Goal: Ask a question: Seek information or help from site administrators or community

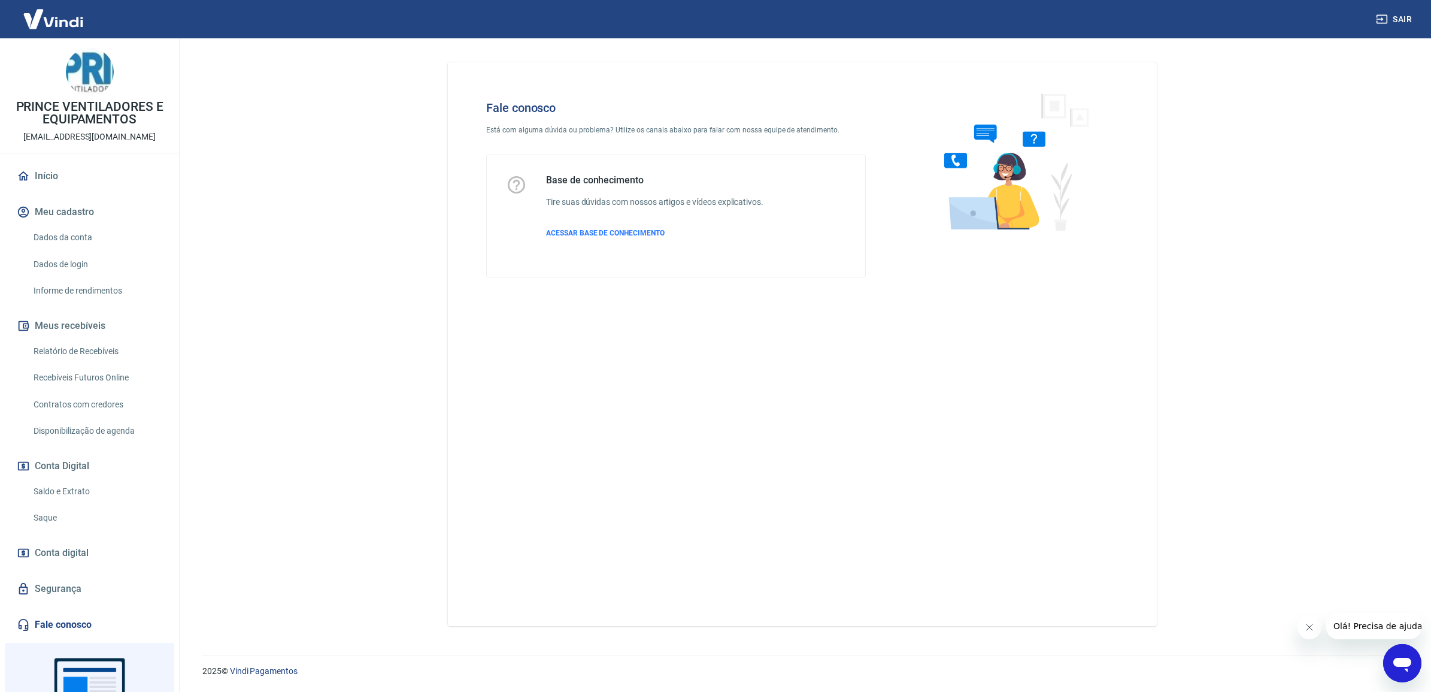
click at [1399, 666] on icon "Abrir janela de mensagens" at bounding box center [1403, 663] width 22 height 22
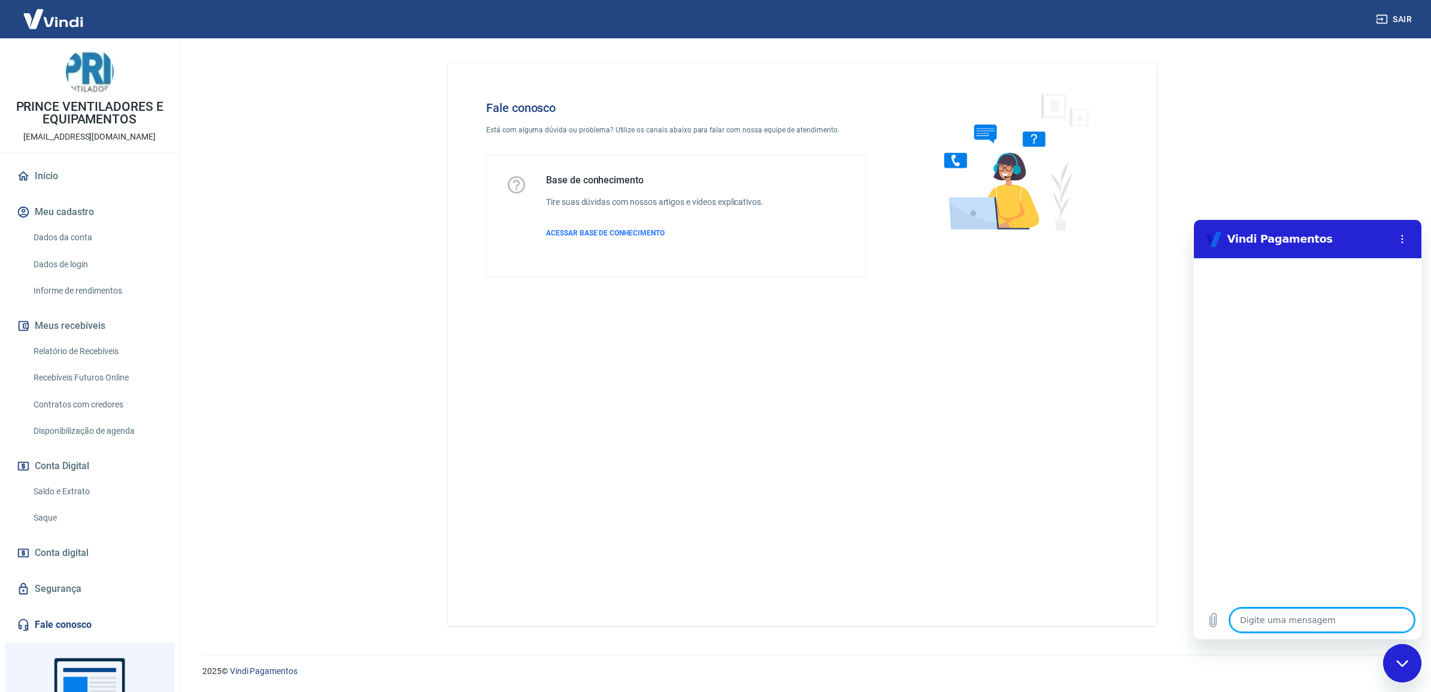
click at [1292, 618] on textarea at bounding box center [1322, 620] width 184 height 24
type textarea "o"
type textarea "x"
type textarea "ol"
type textarea "x"
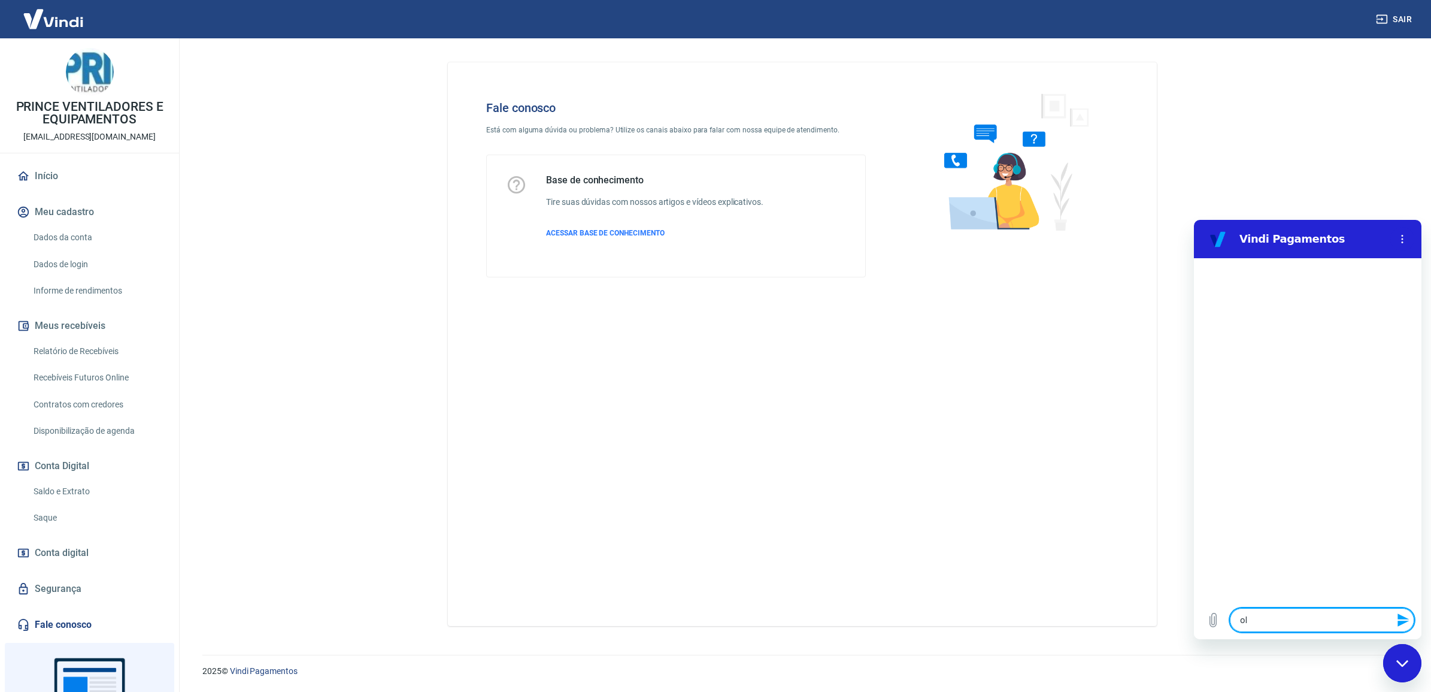
type textarea "ola"
type textarea "x"
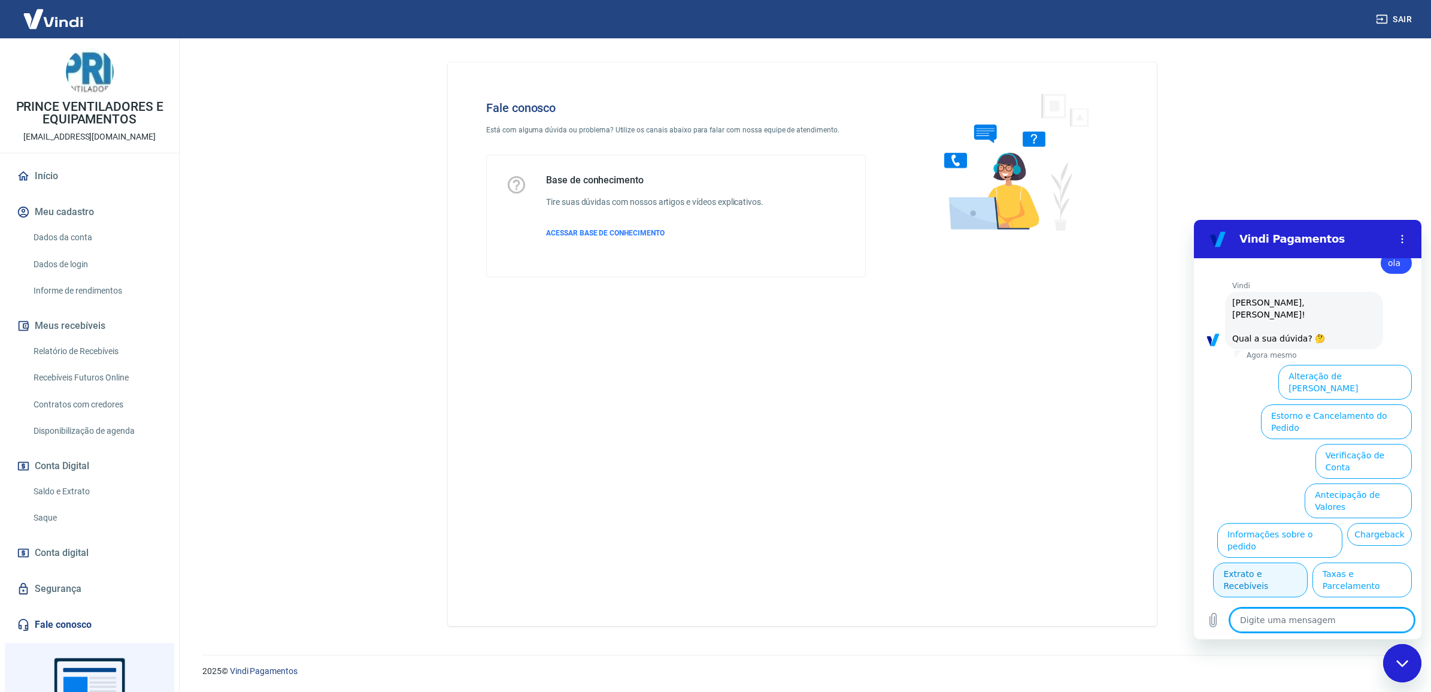
type textarea "f"
type textarea "x"
type textarea "fa"
type textarea "x"
type textarea "fal"
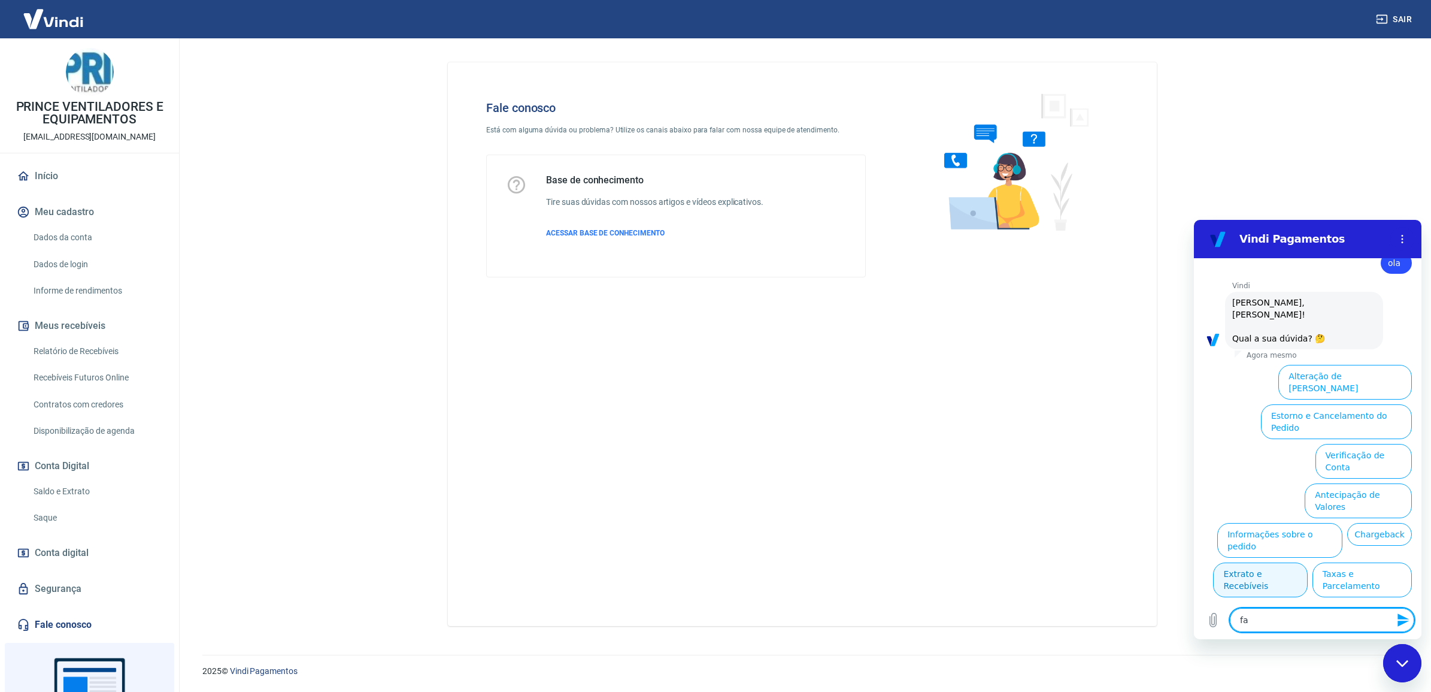
type textarea "x"
type textarea "fala"
type textarea "x"
type textarea "falar"
type textarea "x"
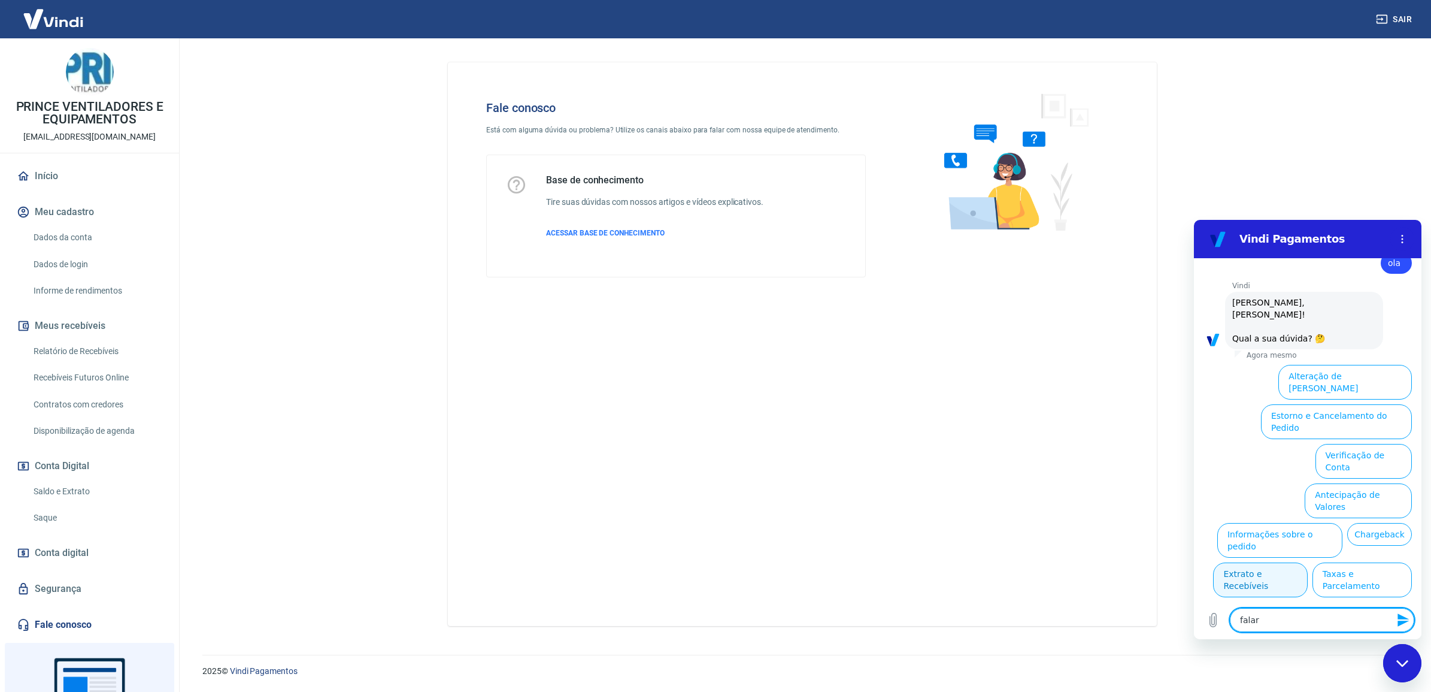
type textarea "falar"
type textarea "x"
type textarea "falar c"
type textarea "x"
type textarea "falar co"
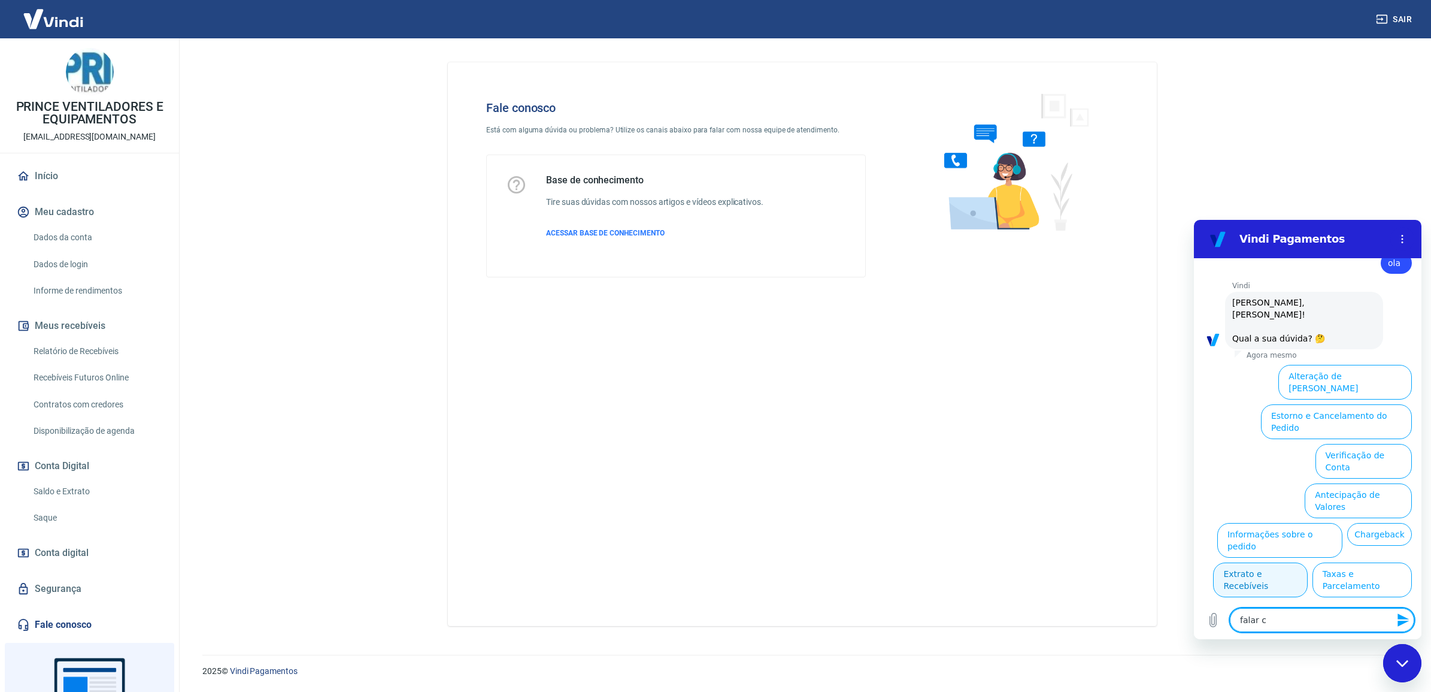
type textarea "x"
type textarea "falar com"
type textarea "x"
type textarea "falar com"
type textarea "x"
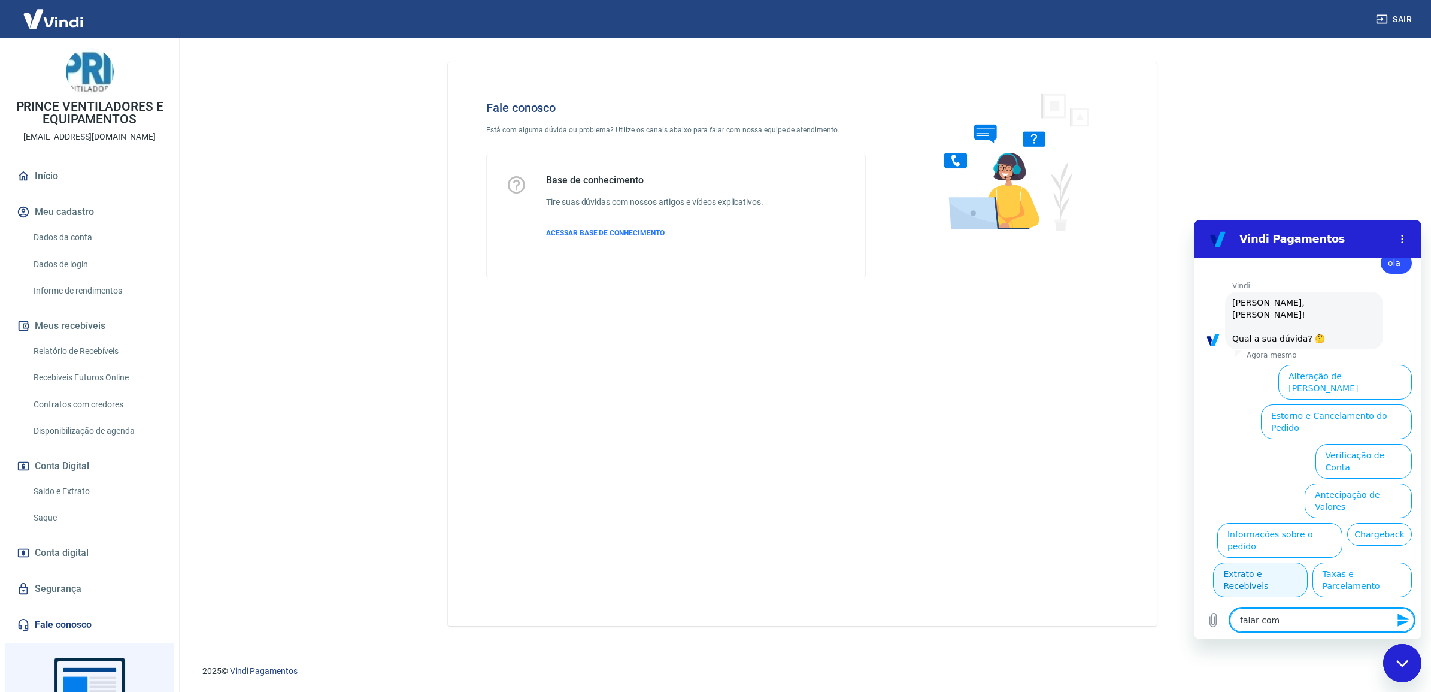
type textarea "falar com a"
type textarea "x"
type textarea "falar com at"
type textarea "x"
type textarea "falar com ate"
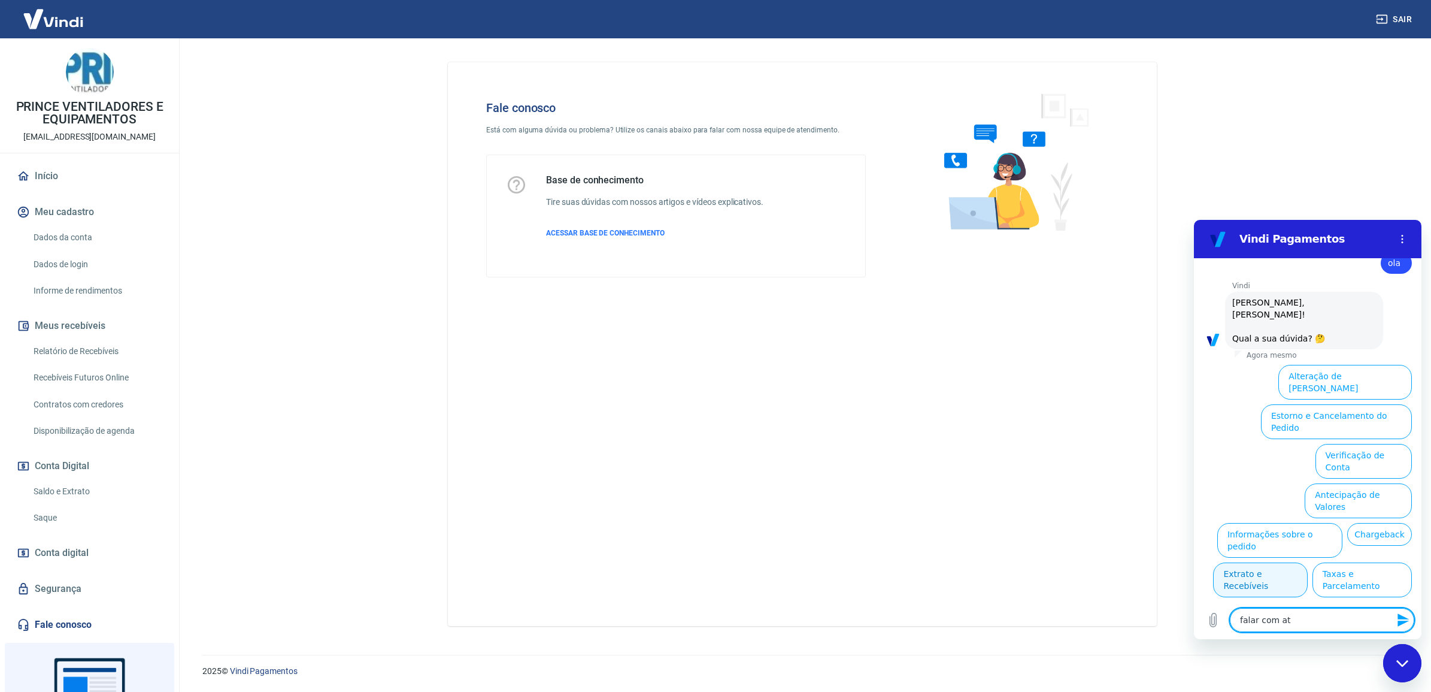
type textarea "x"
type textarea "falar com [GEOGRAPHIC_DATA]"
type textarea "x"
type textarea "falar com atend"
type textarea "x"
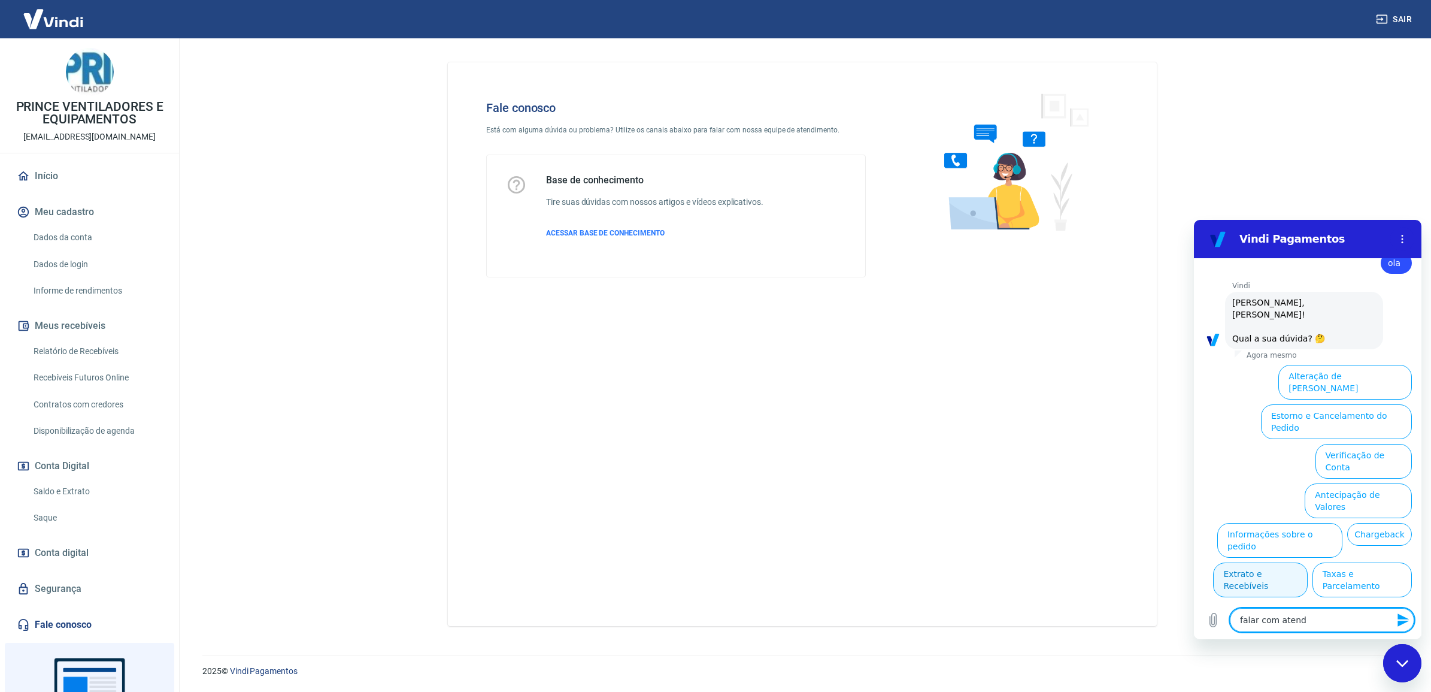
type textarea "falar com atende"
type textarea "x"
type textarea "falar com atenden"
type textarea "x"
type textarea "falar com atendent"
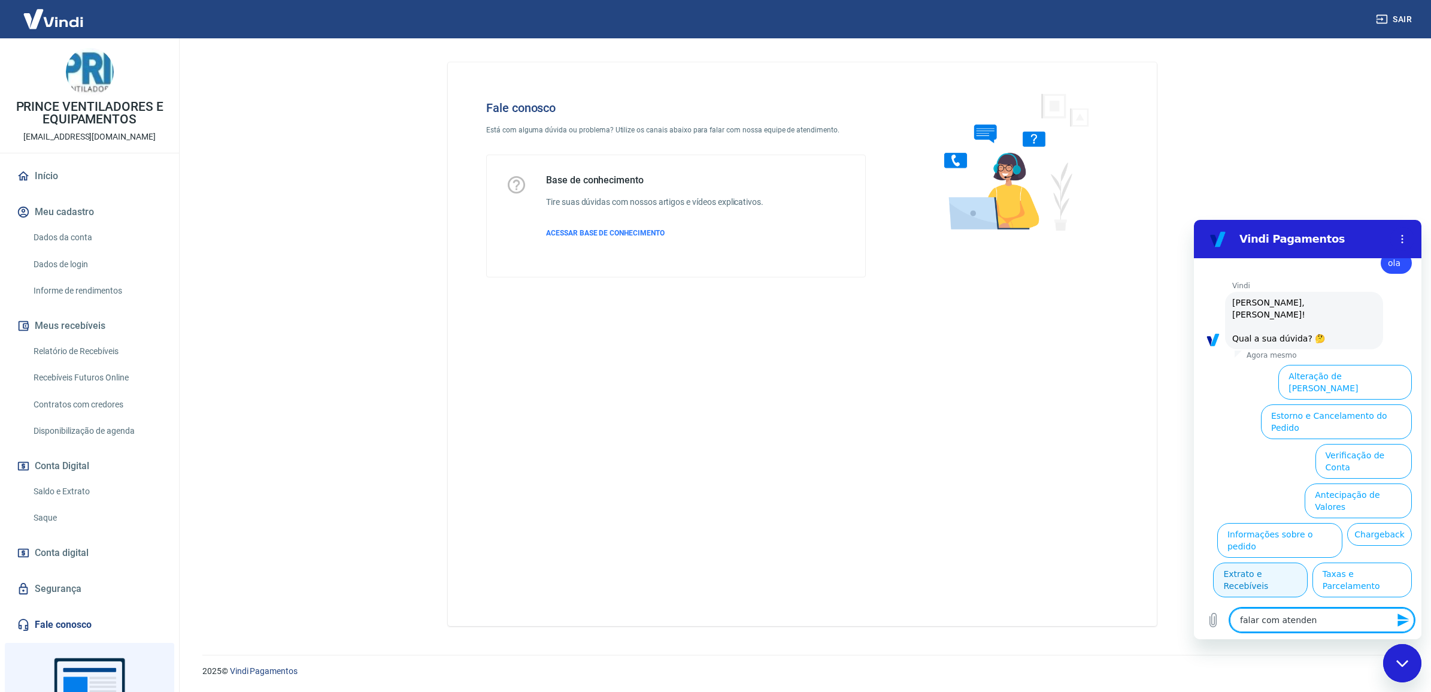
type textarea "x"
type textarea "falar com atendente"
type textarea "x"
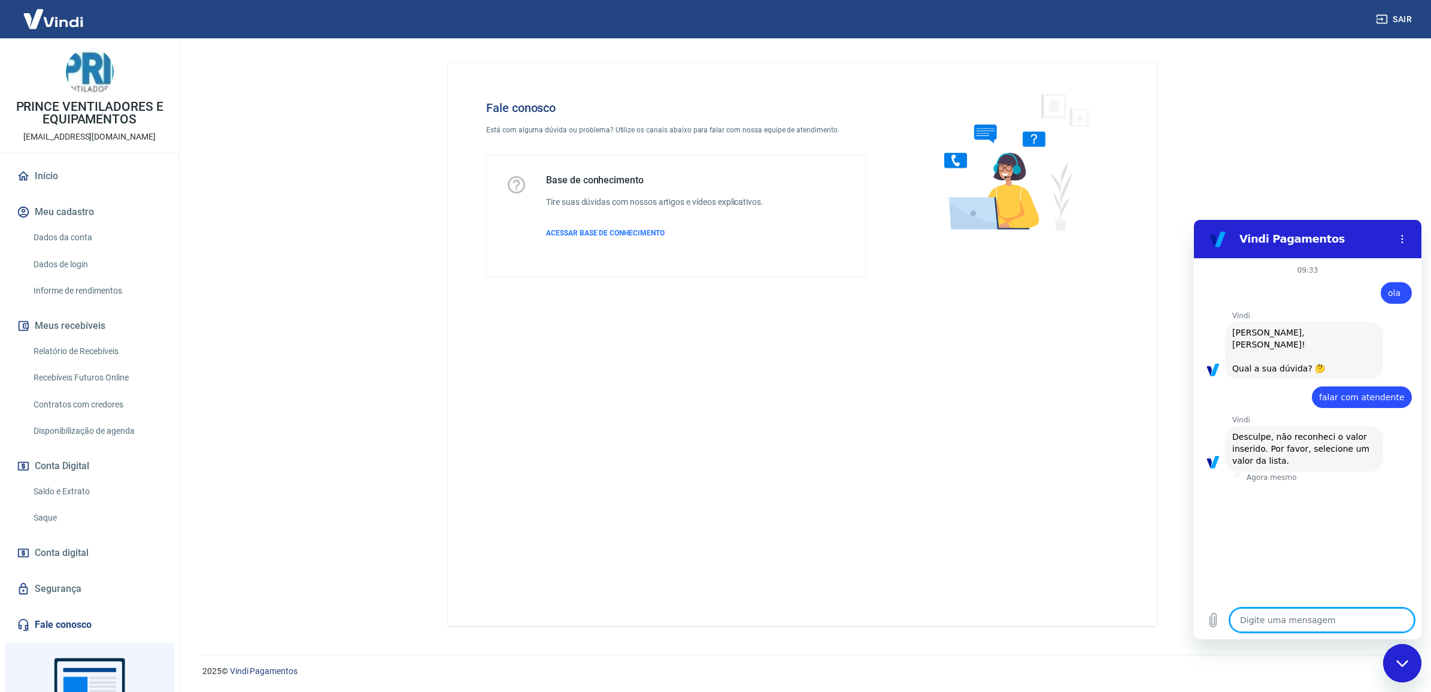
type textarea "x"
click at [1386, 392] on span "falar com atendente" at bounding box center [1362, 397] width 86 height 10
copy span "falar com atendente"
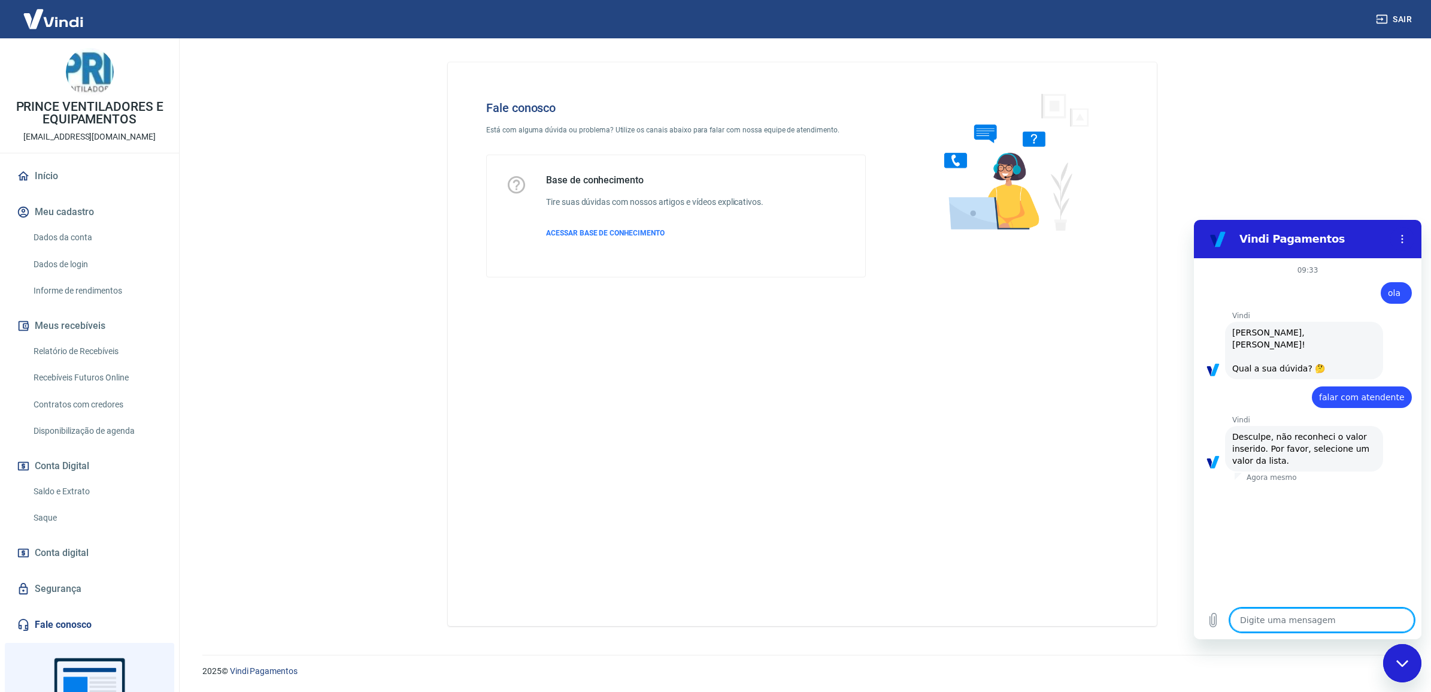
click at [1279, 616] on textarea at bounding box center [1322, 620] width 184 height 24
paste textarea "falar com atendente"
type textarea "falar com atendente"
type textarea "x"
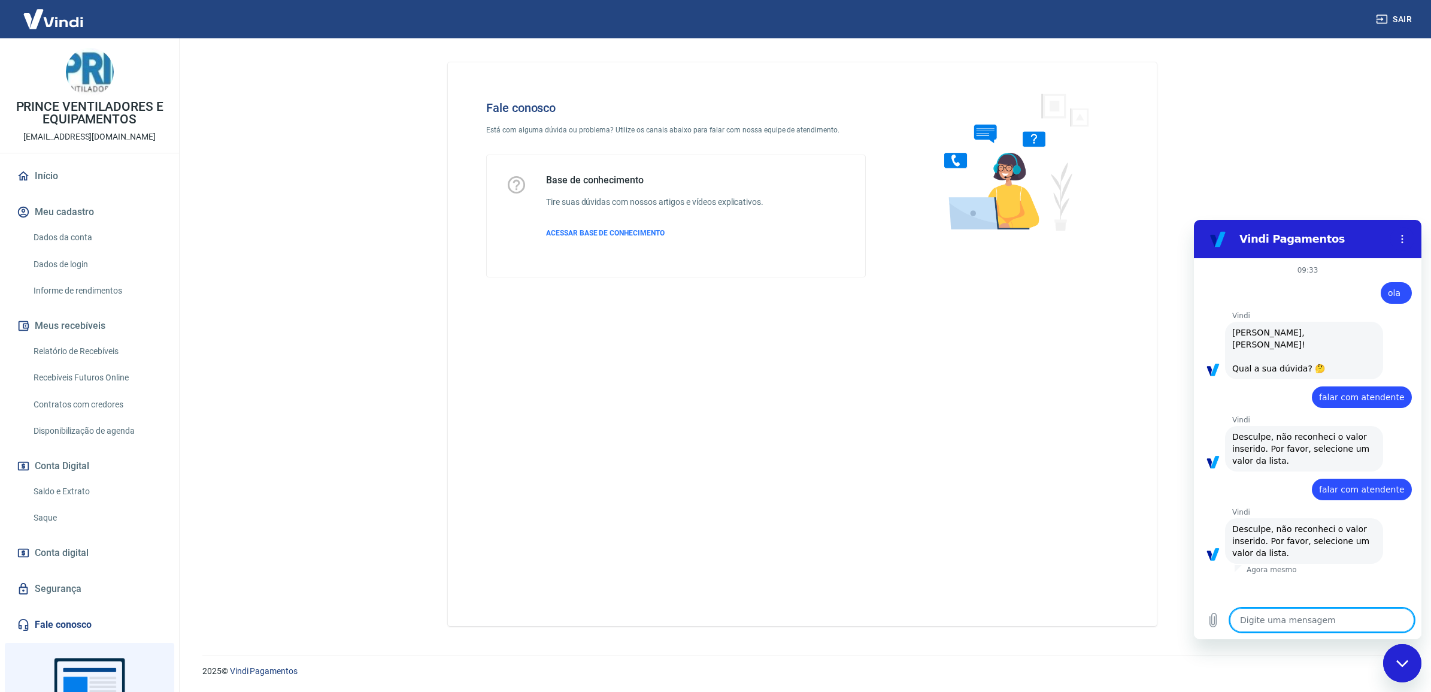
paste textarea "falar com atendente"
type textarea "falar com atendente"
type textarea "x"
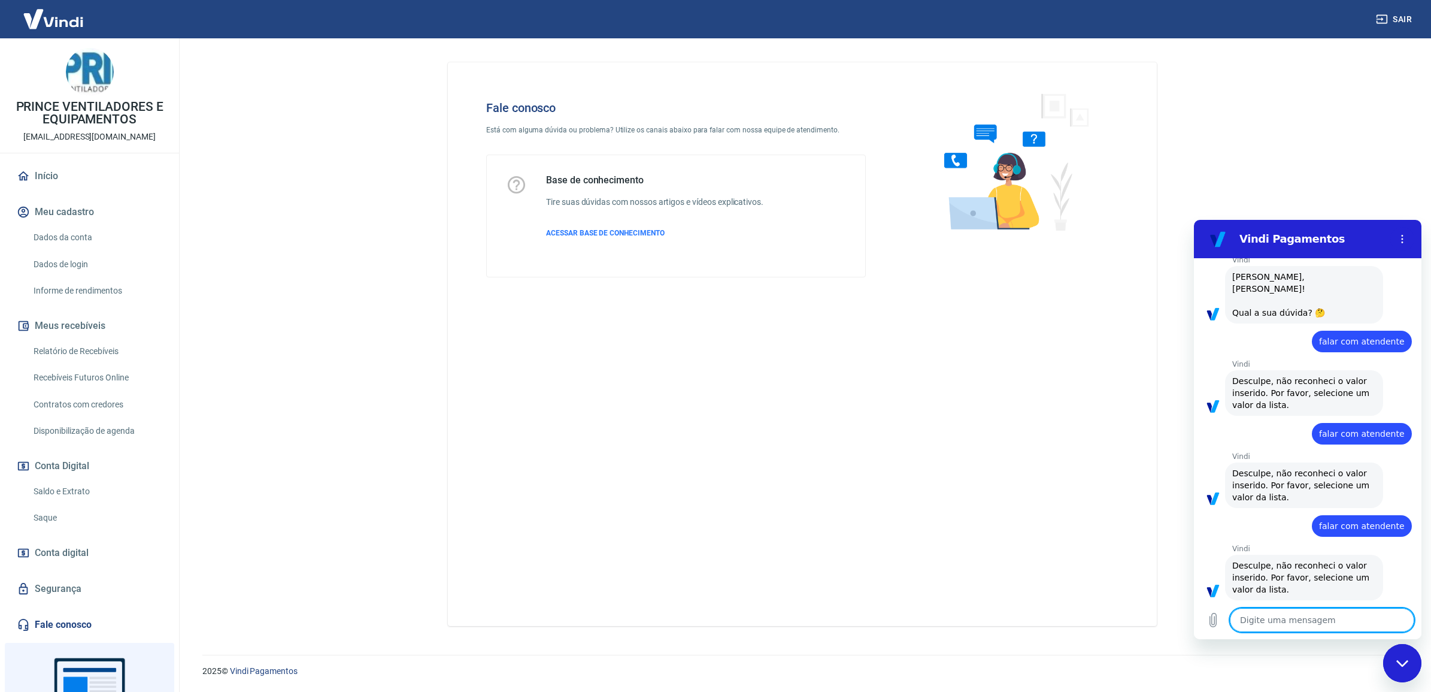
paste textarea "falar com atendente"
type textarea "falar com atendente"
type textarea "x"
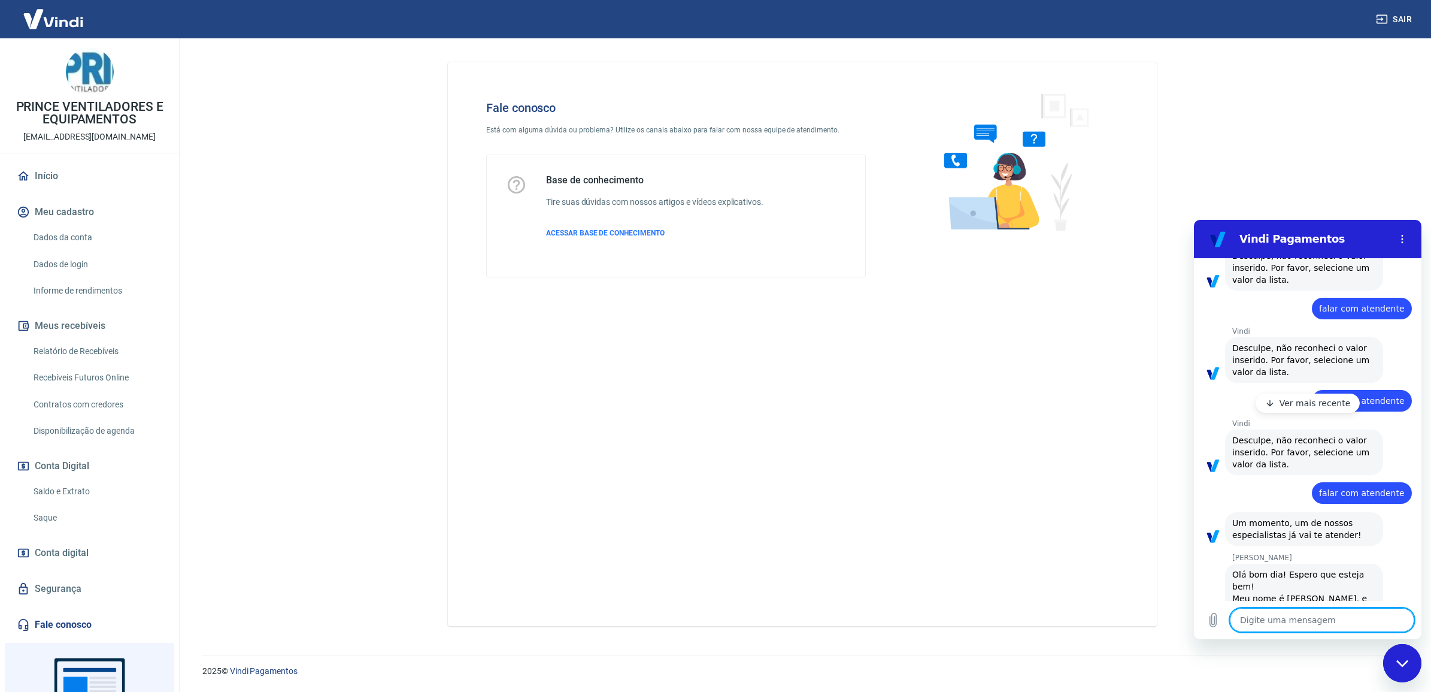
scroll to position [249, 0]
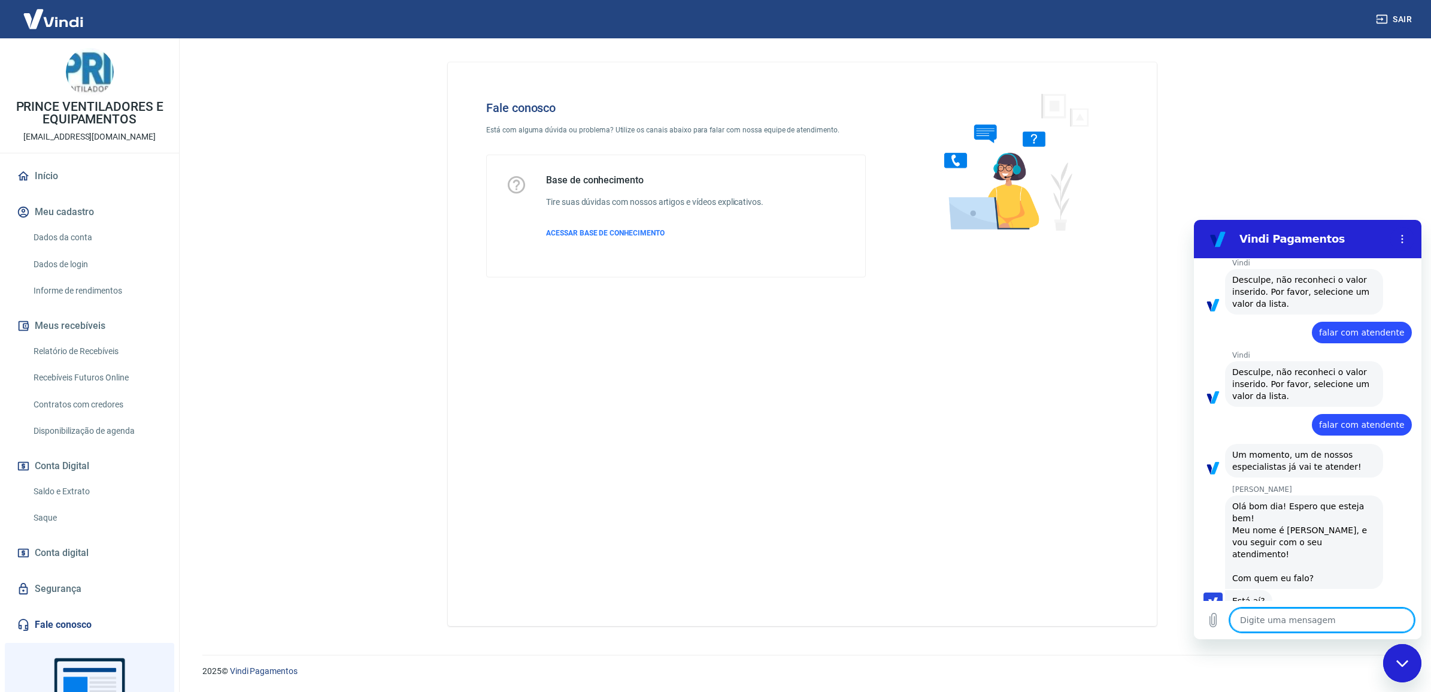
type textarea "x"
click at [1329, 613] on textarea at bounding box center [1322, 620] width 184 height 24
type textarea "B"
type textarea "x"
type textarea "Bo"
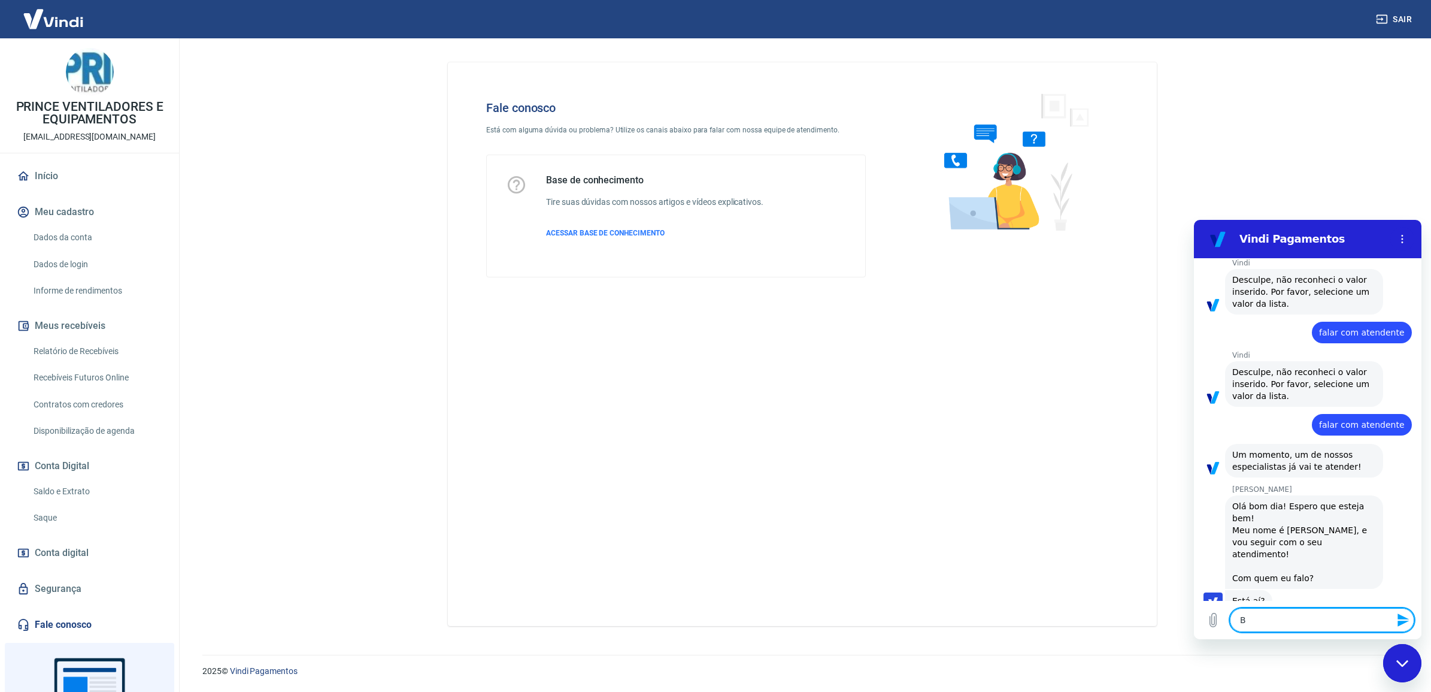
type textarea "x"
type textarea "Bom"
type textarea "x"
type textarea "Bom"
type textarea "x"
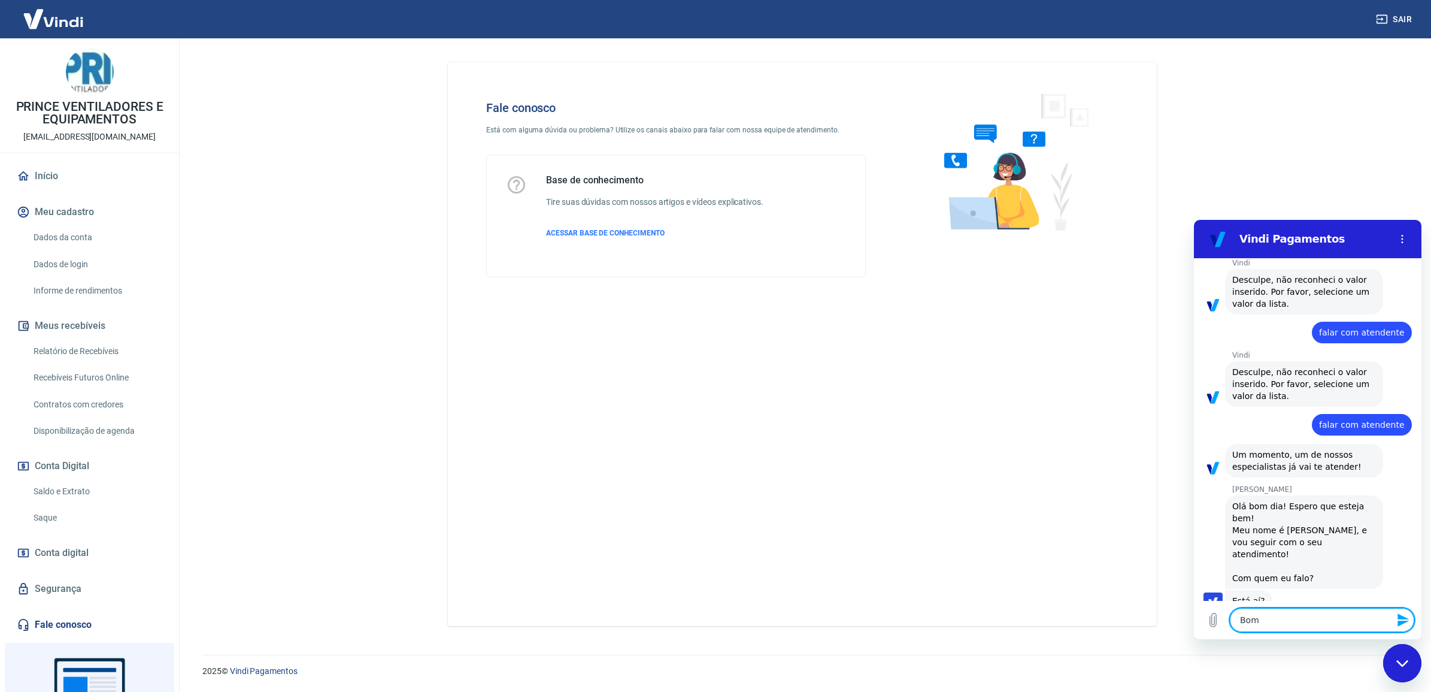
type textarea "Bom d"
type textarea "x"
type textarea "Bom di"
type textarea "x"
type textarea "Bom dia"
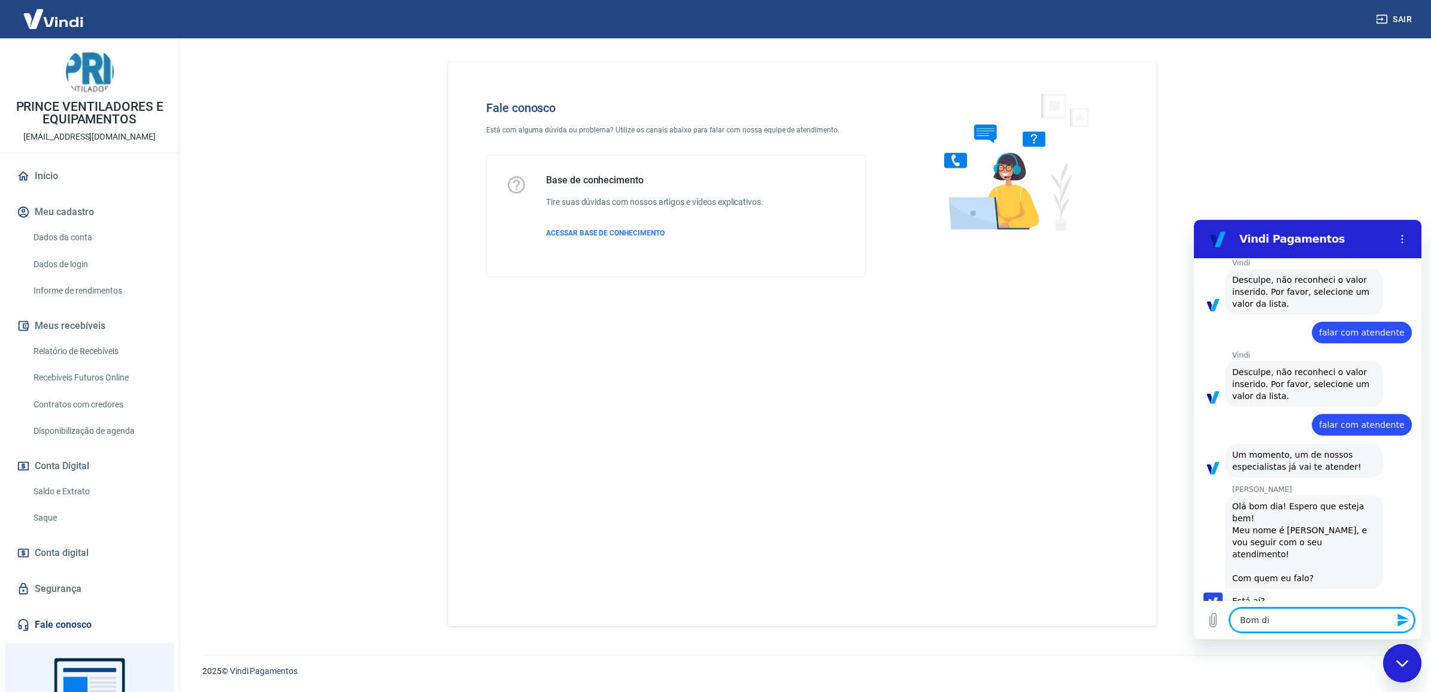
type textarea "x"
type textarea "Bom dia"
type textarea "x"
type textarea "Bom dia N"
type textarea "x"
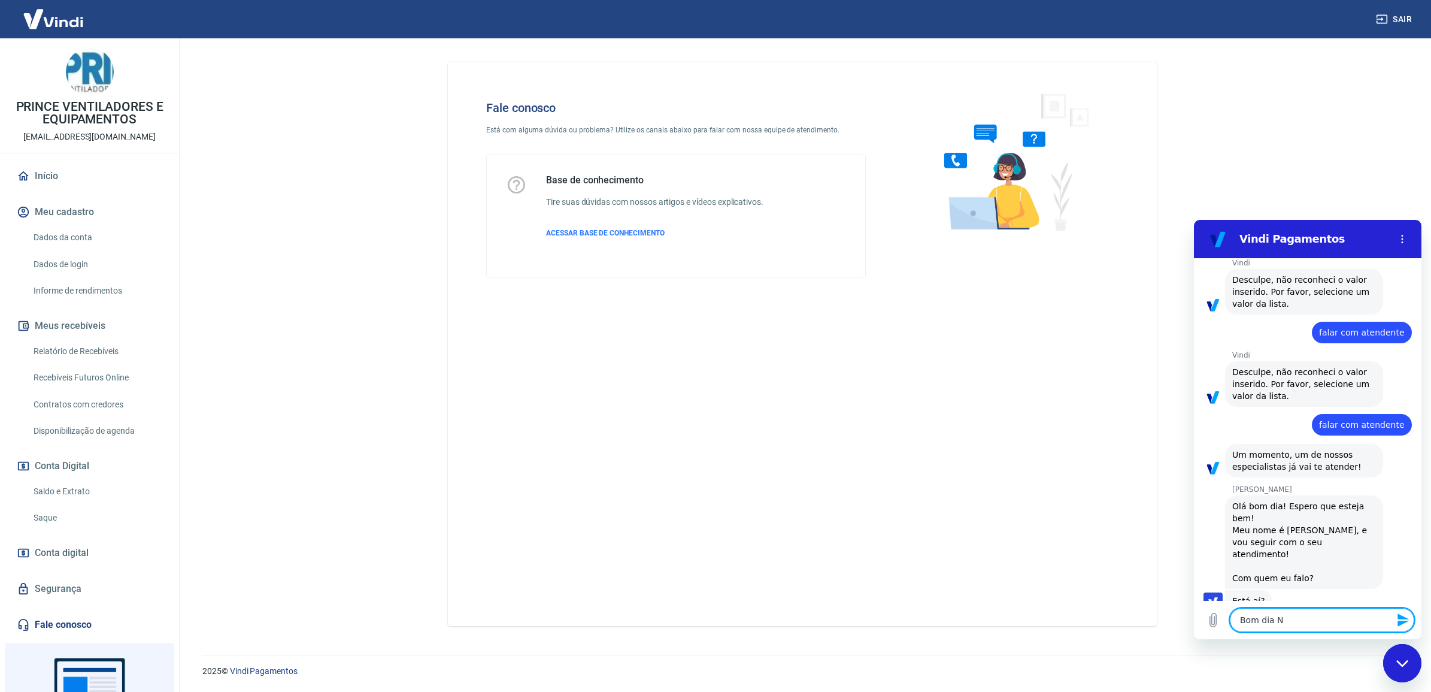
type textarea "Bom dia Na"
type textarea "x"
type textarea "Bom dia Nan"
type textarea "x"
type textarea "Bom dia Nani"
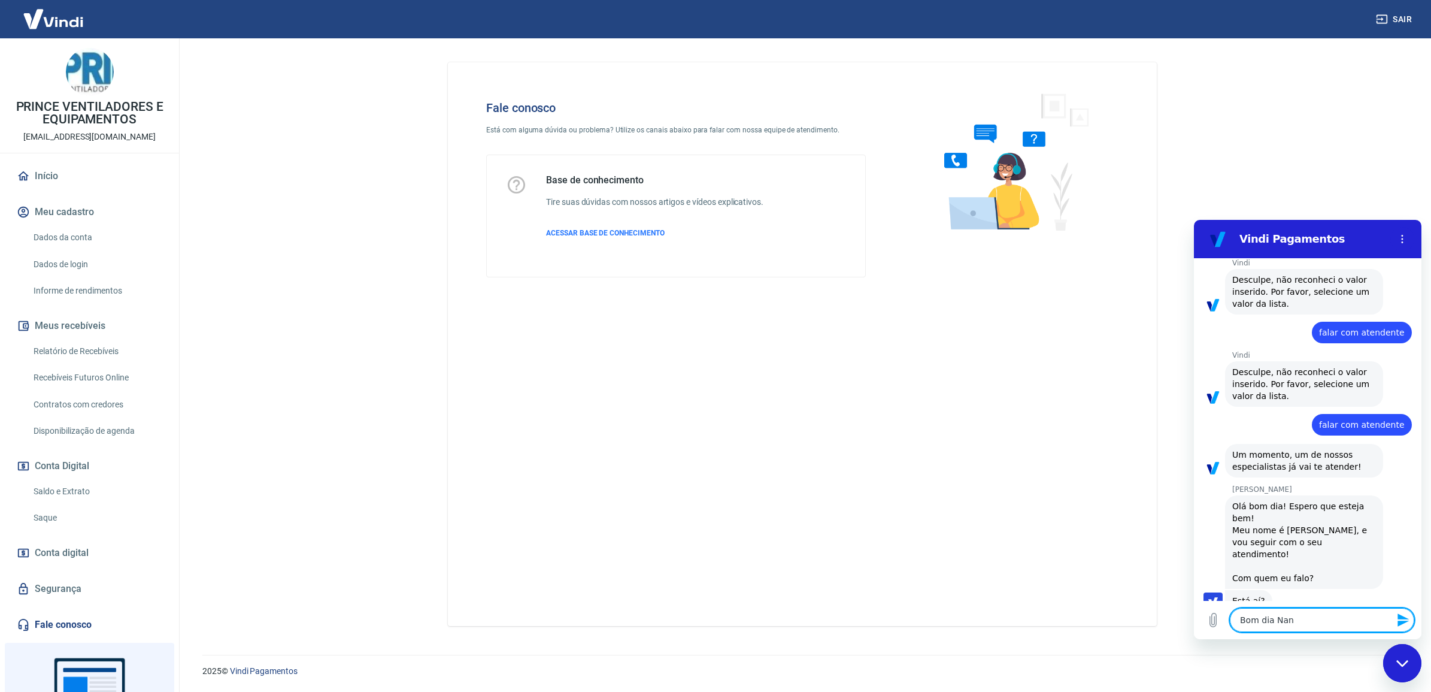
type textarea "x"
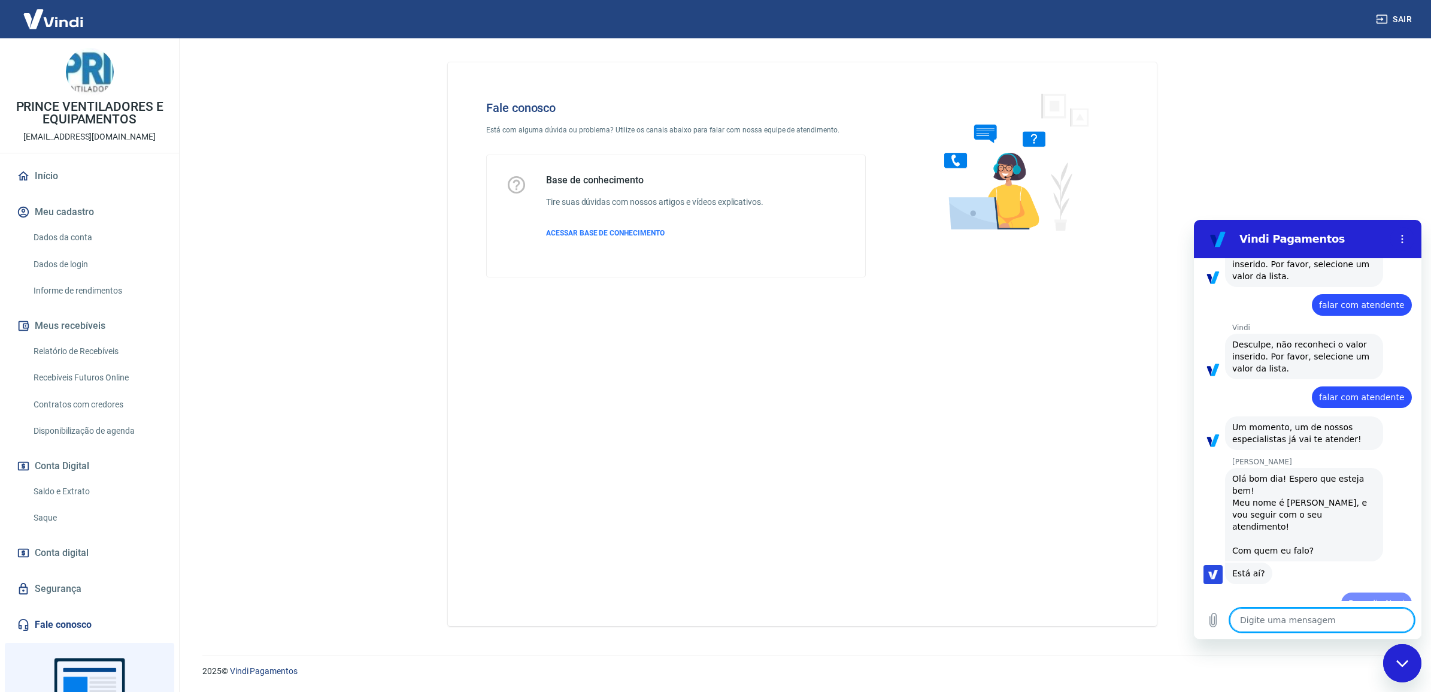
type textarea "x"
type textarea "F"
type textarea "x"
type textarea "Fa"
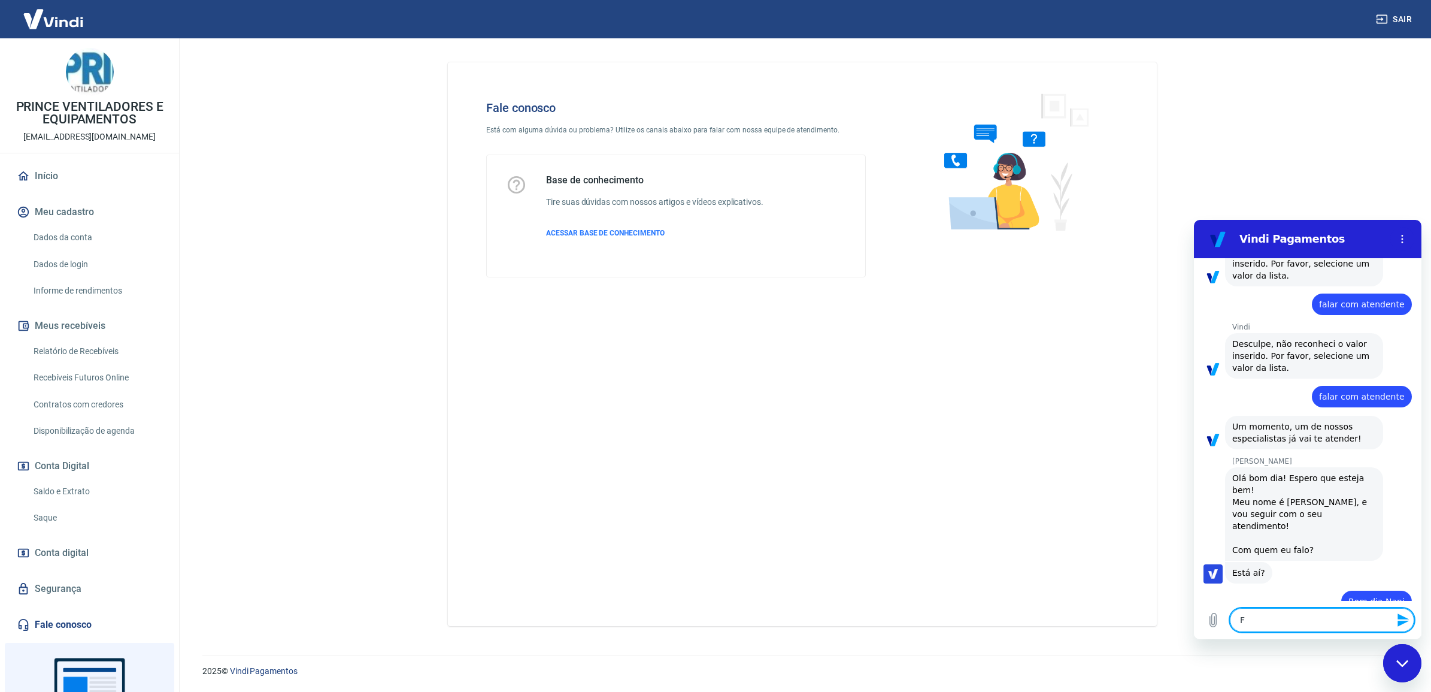
type textarea "x"
type textarea "Fal"
type textarea "x"
type textarea "Fala"
type textarea "x"
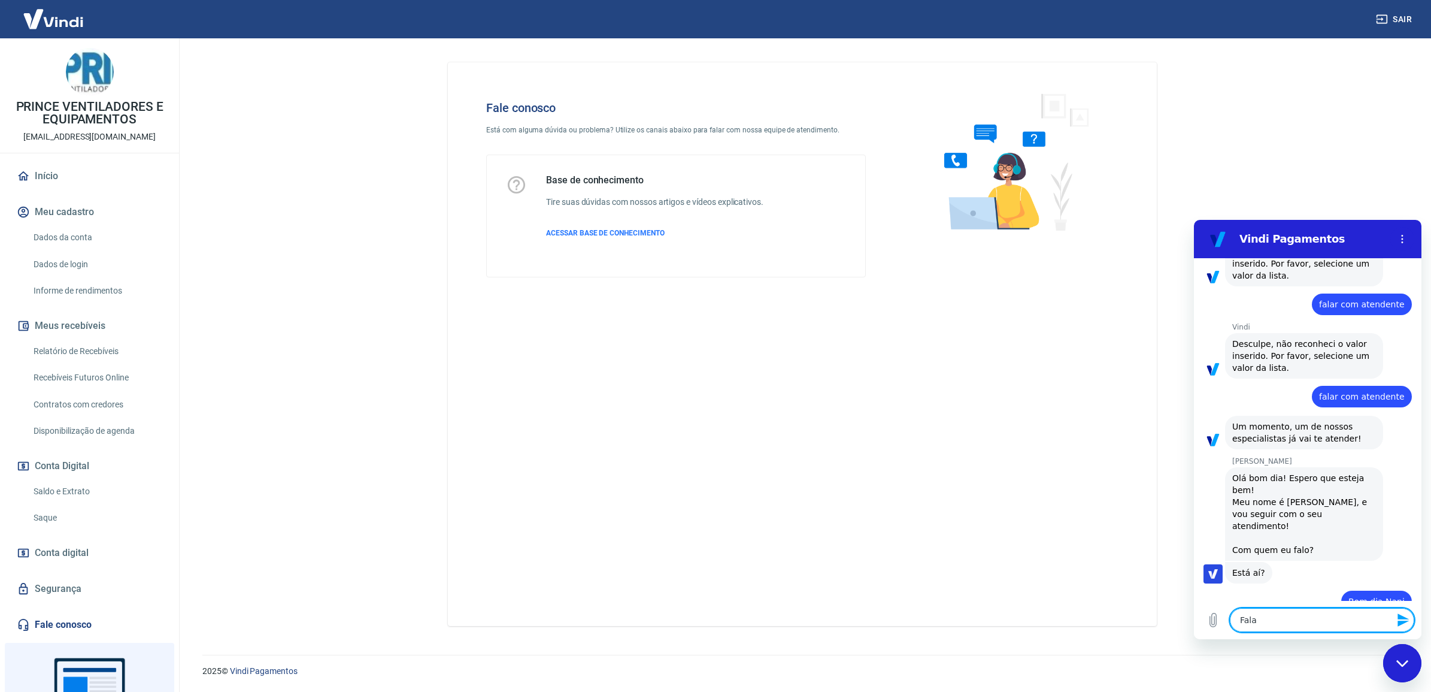
type textarea "Fala"
type textarea "x"
type textarea "Fala c"
type textarea "x"
type textarea "Fala co"
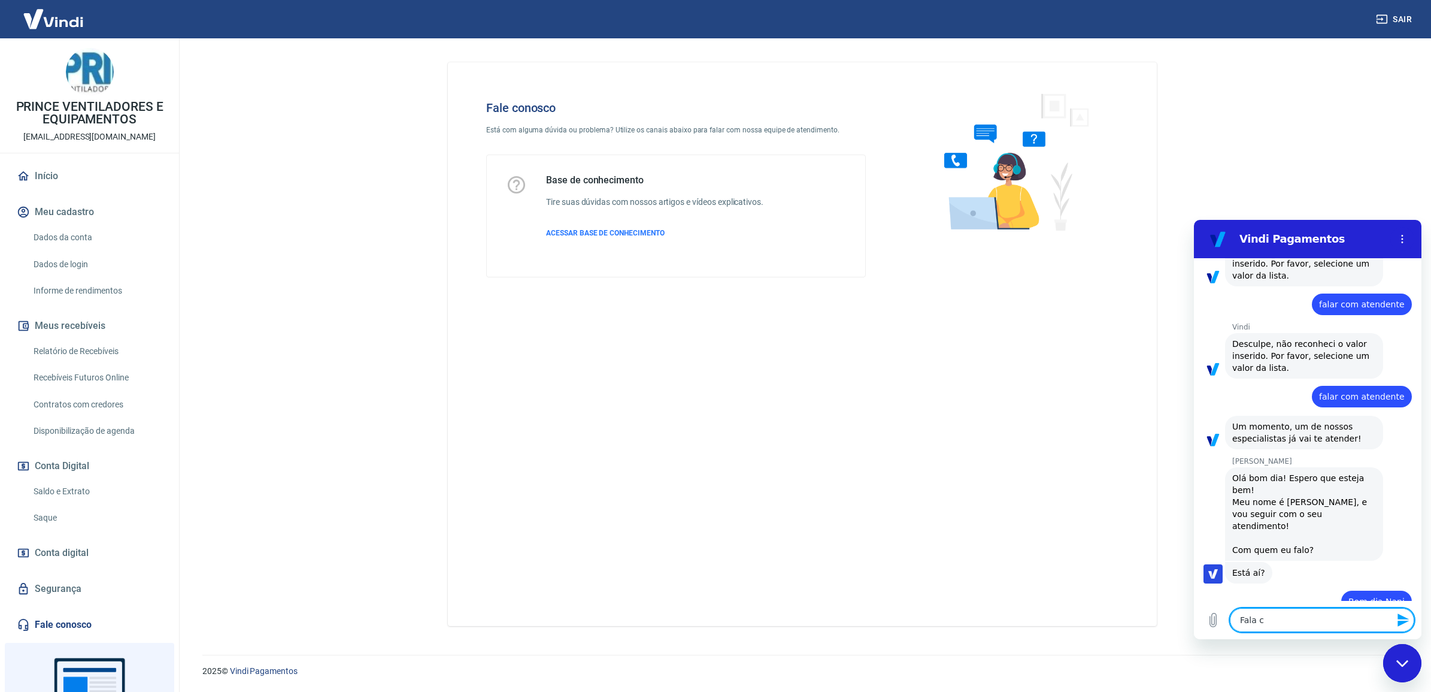
type textarea "x"
type textarea "Fala com"
type textarea "x"
type textarea "Fala com"
type textarea "x"
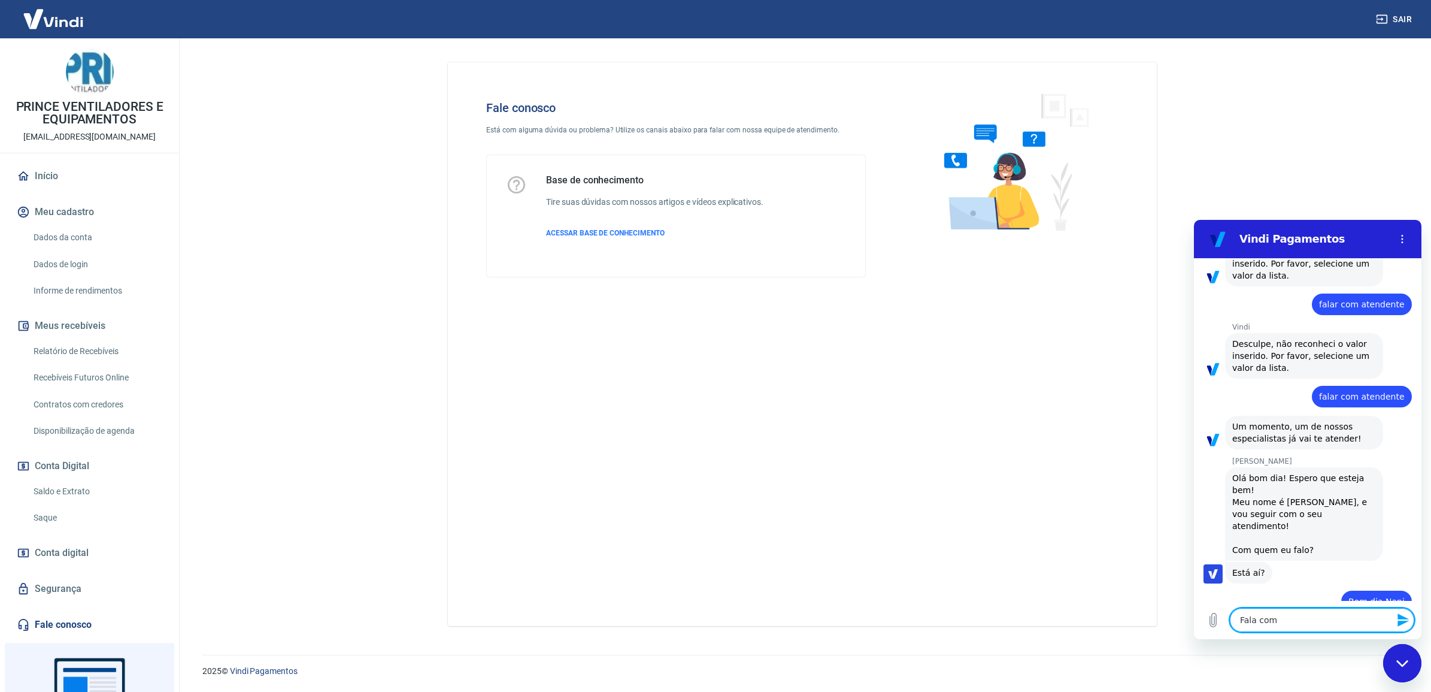
type textarea "Fala com R"
type textarea "x"
type textarea "Fala com Re"
type textarea "x"
type textarea "Fala com R"
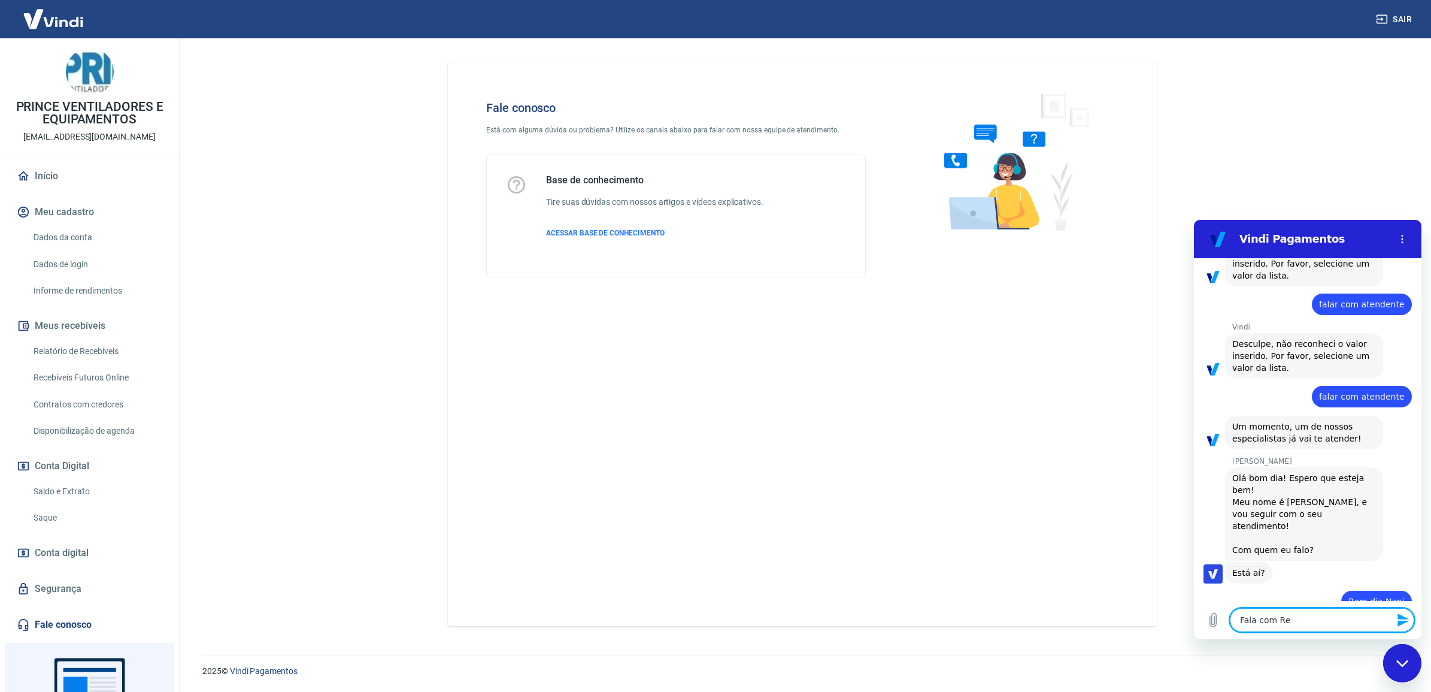
type textarea "x"
type textarea "Fala com"
type textarea "x"
type textarea "Fala com O"
type textarea "x"
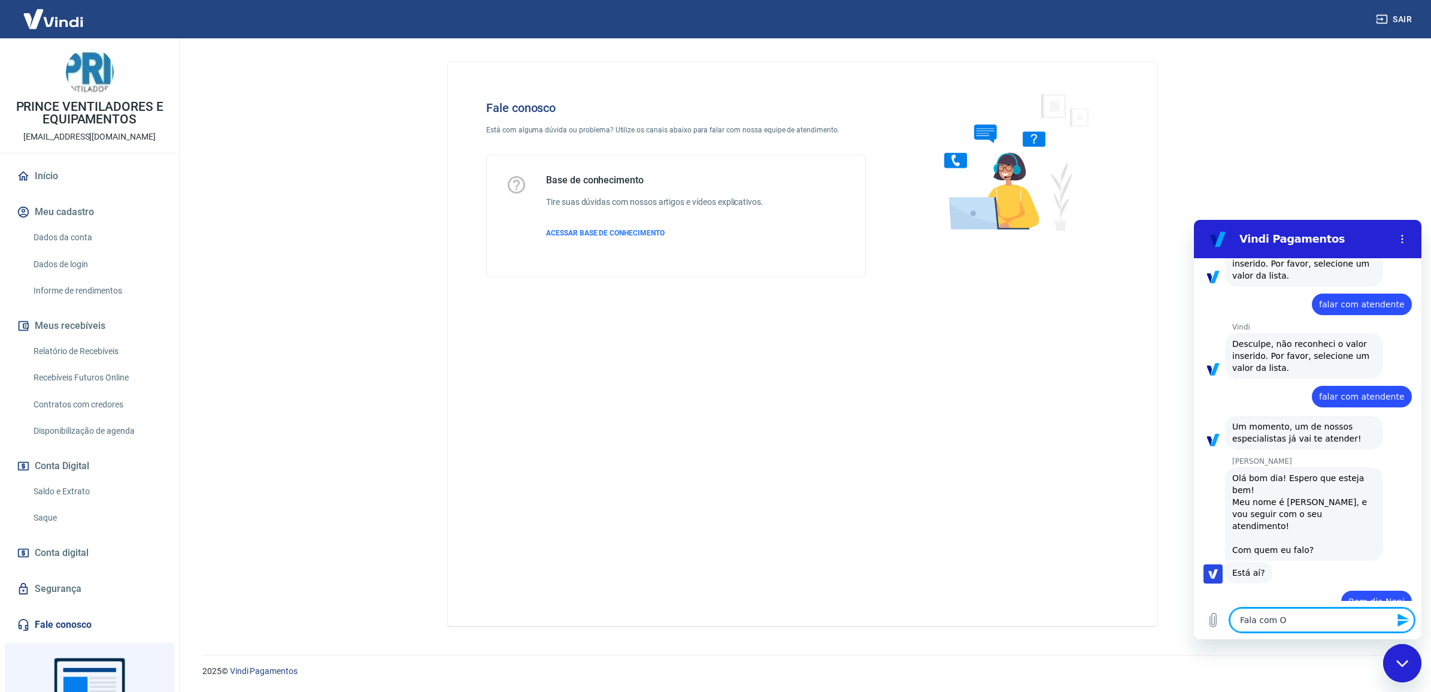
type textarea "Fala com Os"
type textarea "x"
type textarea "Fala com Osv"
type textarea "x"
type textarea "Fala com Osva"
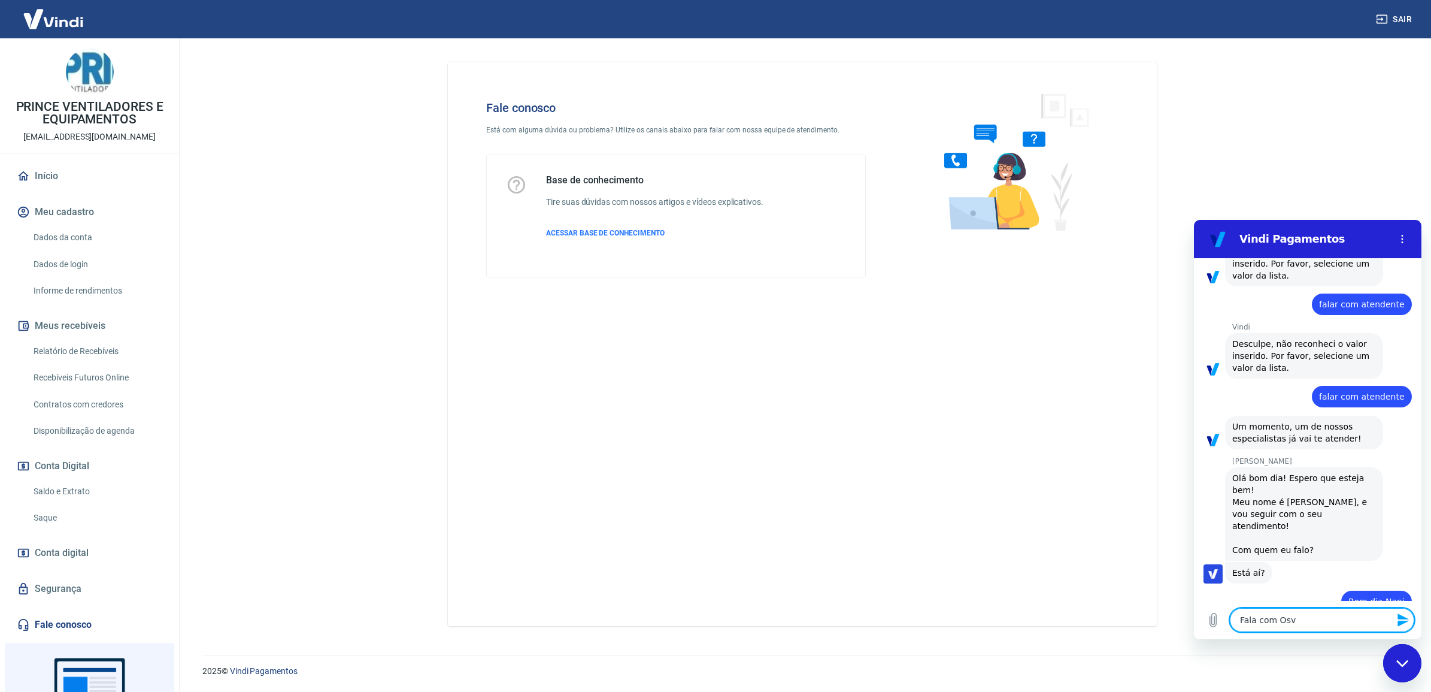
type textarea "x"
type textarea "Fala com Osval"
type textarea "x"
type textarea "Fala com [PERSON_NAME]"
type textarea "x"
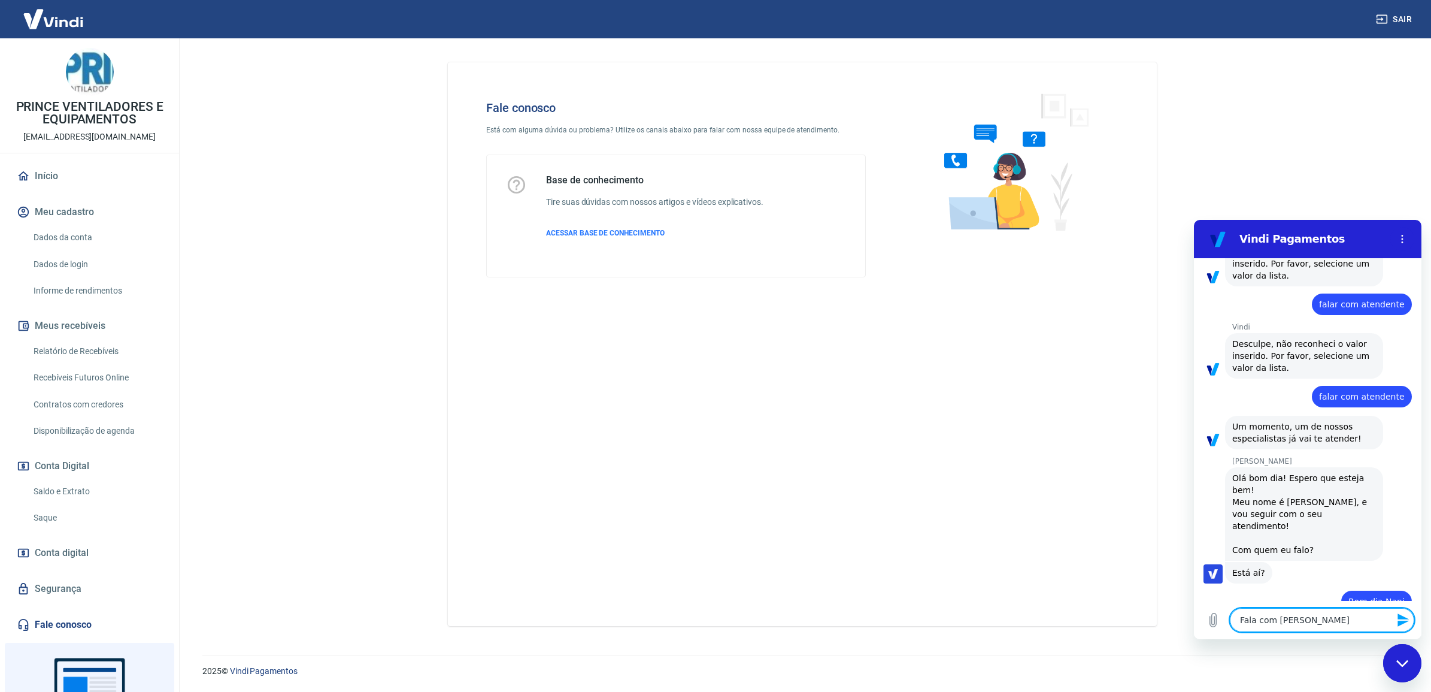
type textarea "Fala com [PERSON_NAME]"
type textarea "x"
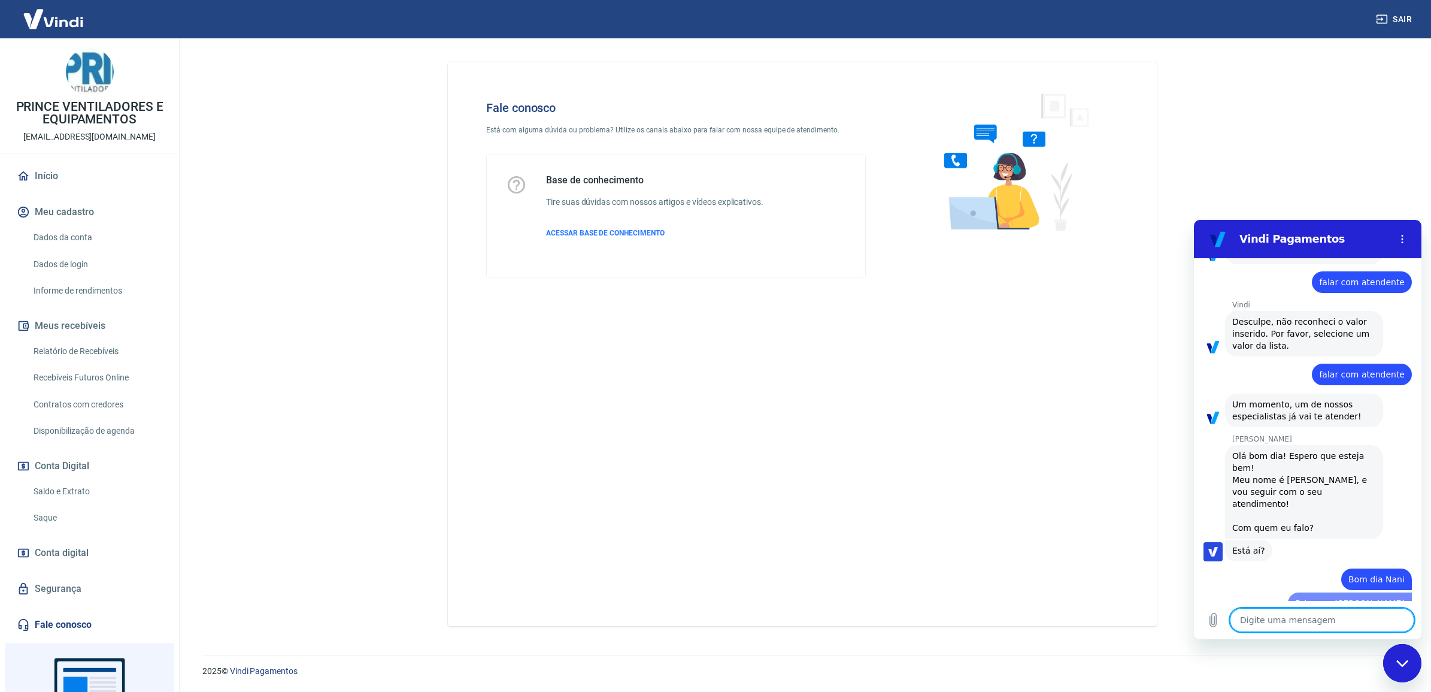
type textarea "N"
type textarea "x"
type textarea "Na"
type textarea "x"
type textarea "Nan"
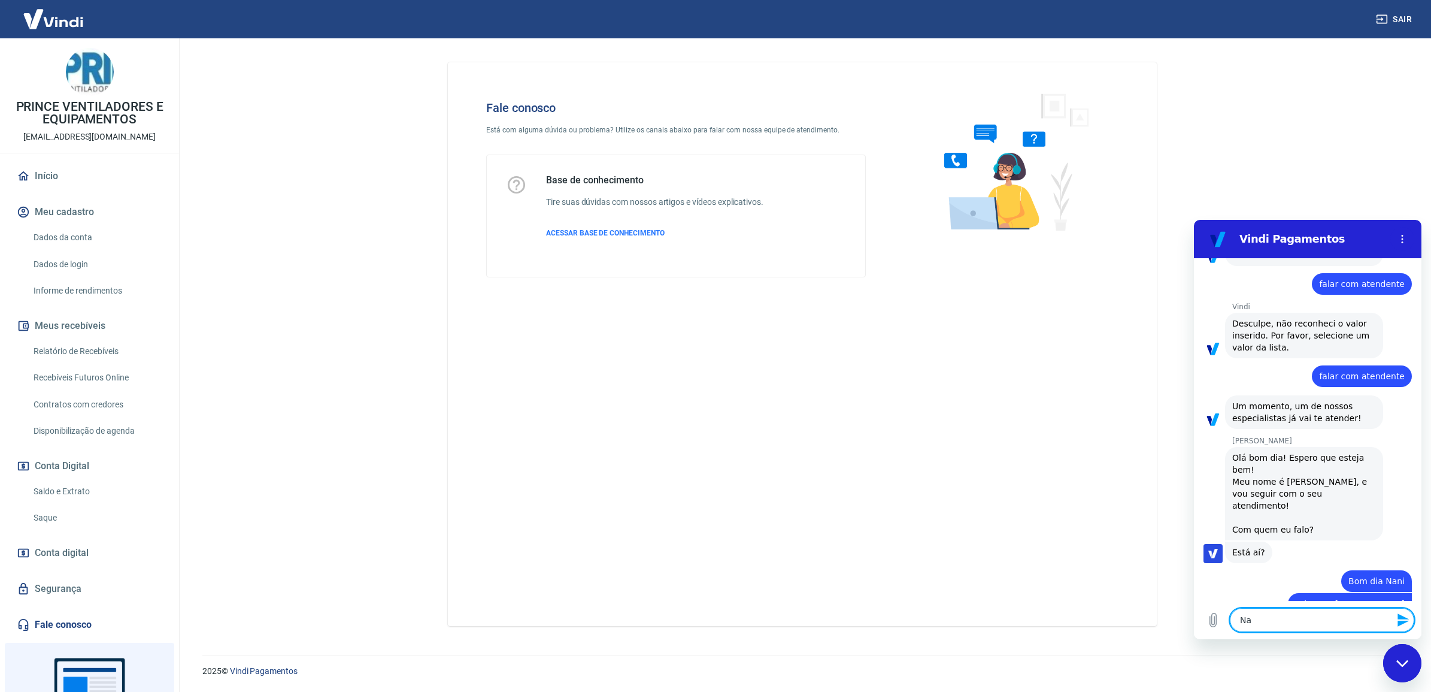
type textarea "x"
type textarea "Nani"
type textarea "x"
type textarea "Nani."
type textarea "x"
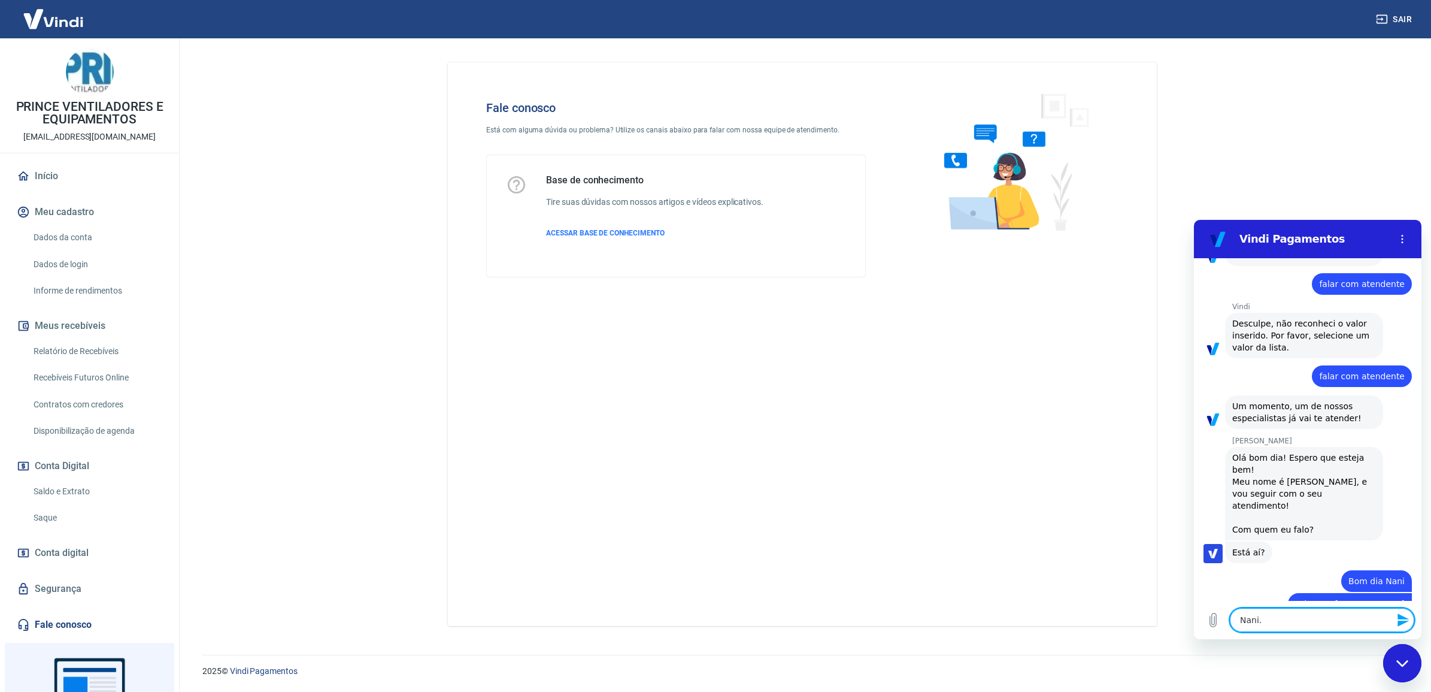
scroll to position [301, 0]
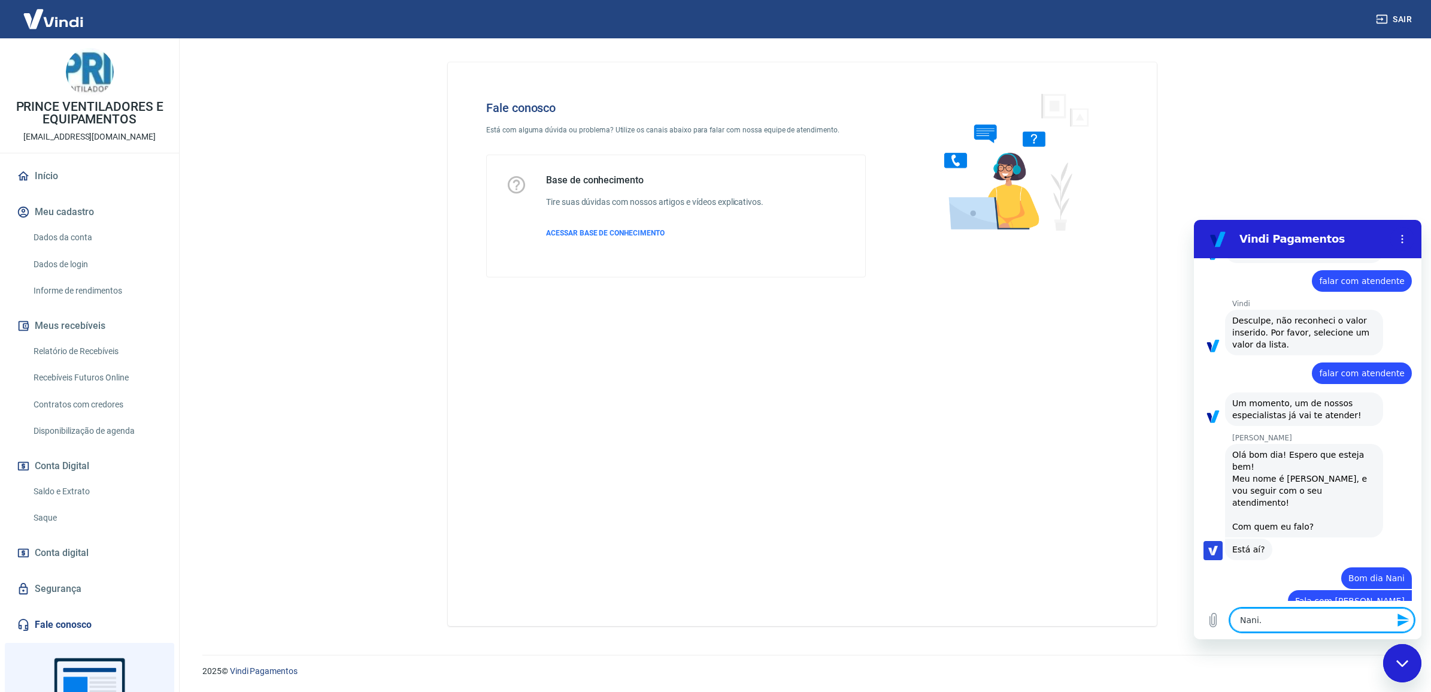
type textarea "Nani.."
type textarea "x"
type textarea "Nani..."
type textarea "x"
type textarea "Nani..."
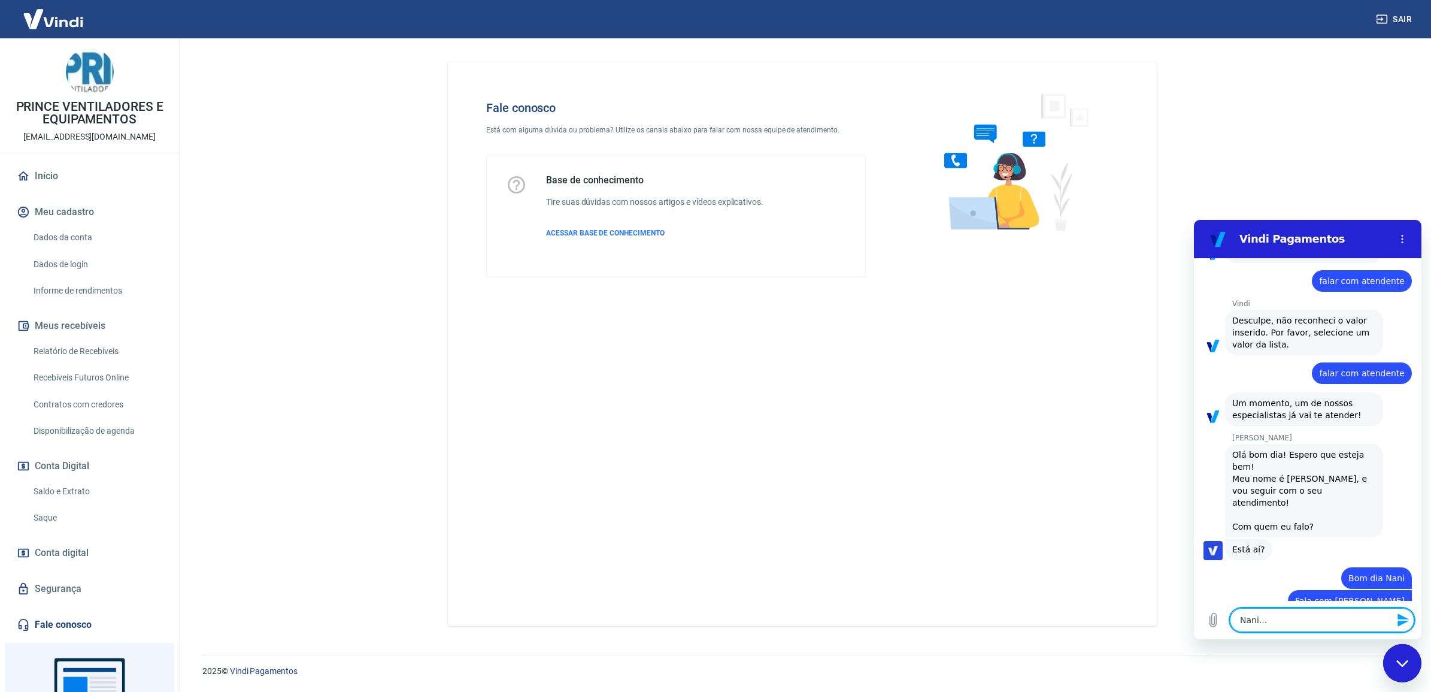
type textarea "x"
type textarea "Nani... p"
type textarea "x"
type textarea "Nani... pr"
type textarea "x"
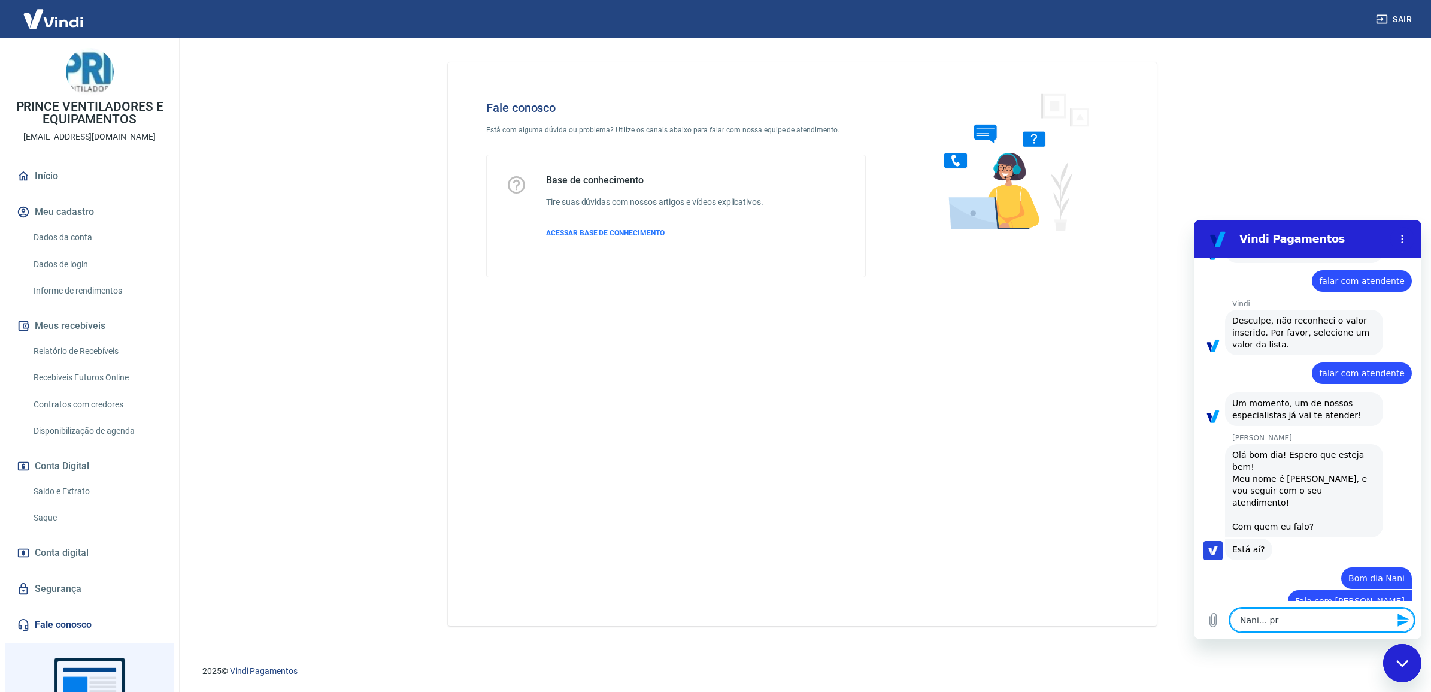
type textarea "Nani... pre"
type textarea "x"
type textarea "Nani... prec"
type textarea "x"
type textarea "Nani... preci"
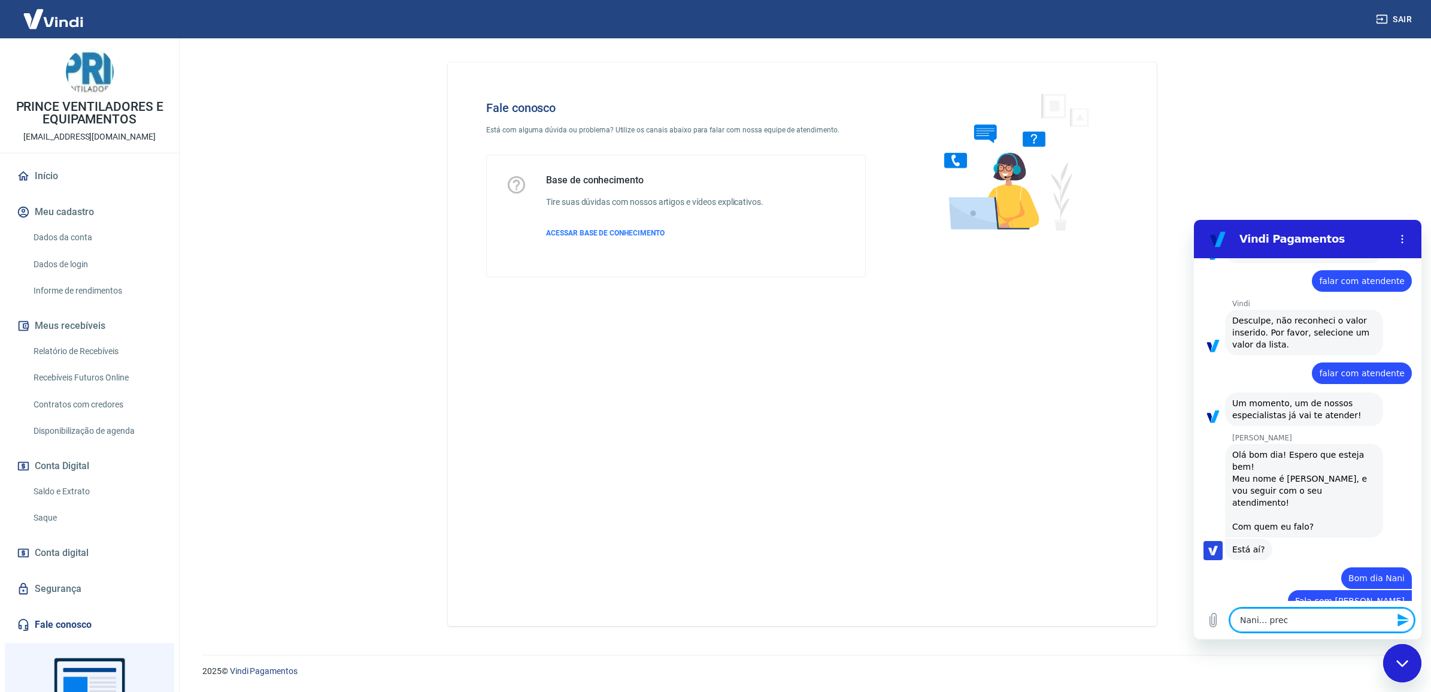
type textarea "x"
type textarea "Nani... precis"
type textarea "x"
type textarea "Nani... preciso"
type textarea "x"
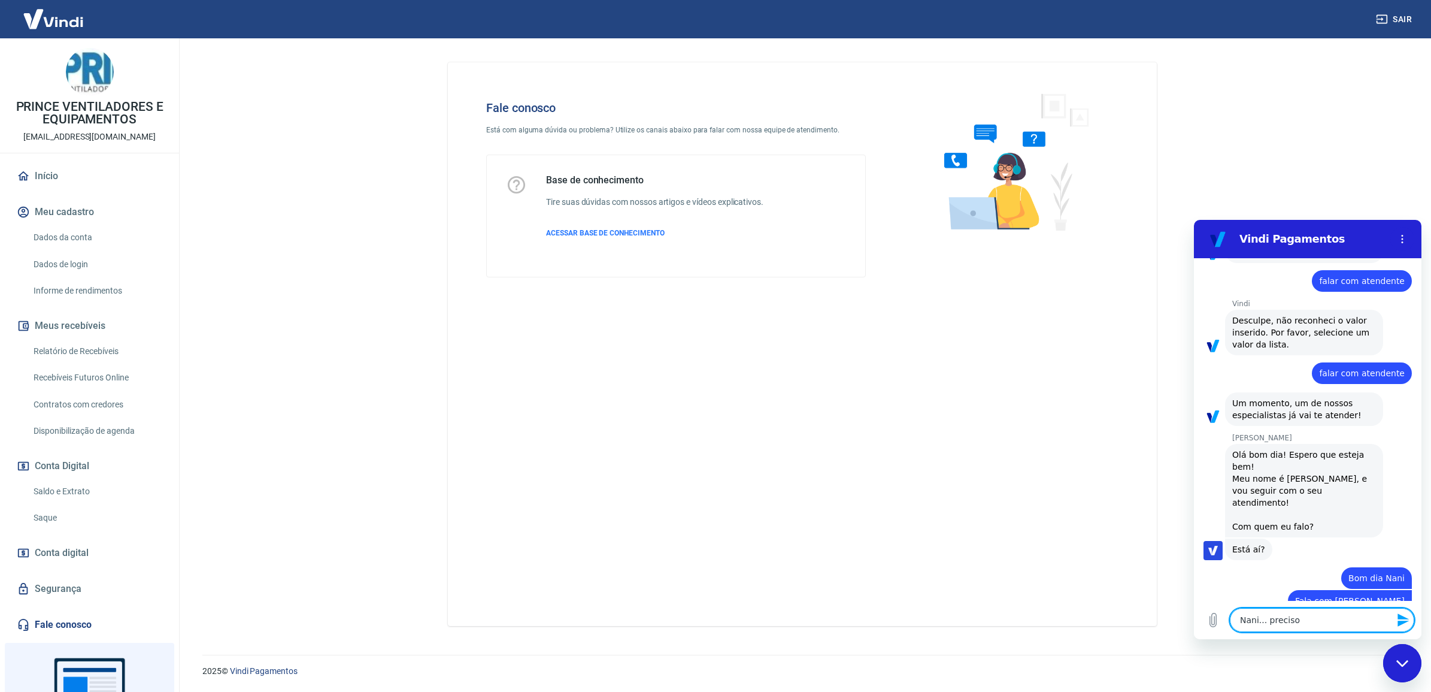
type textarea "Nani... preciso"
type textarea "x"
type textarea "Nani... preciso d"
type textarea "x"
type textarea "Nani... preciso"
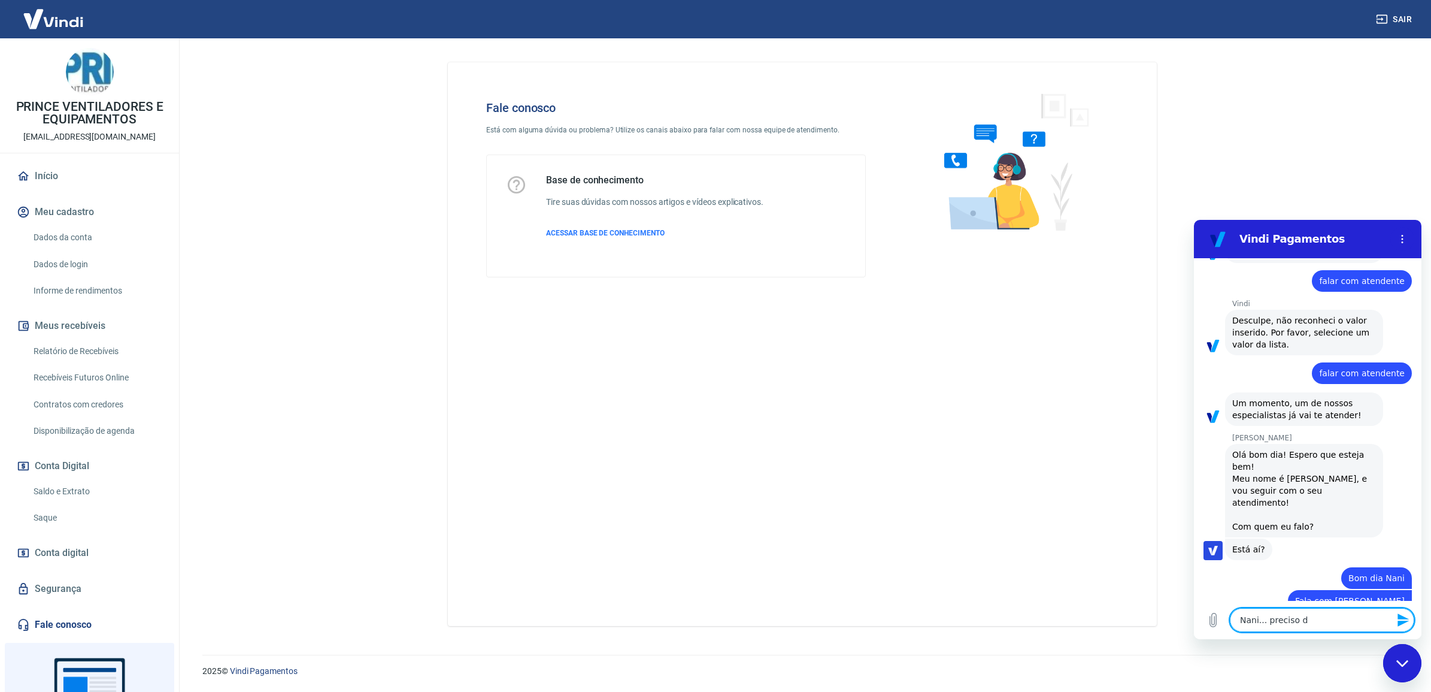
type textarea "x"
type textarea "Nani... preciso q"
type textarea "x"
type textarea "Nani... preciso qu"
type textarea "x"
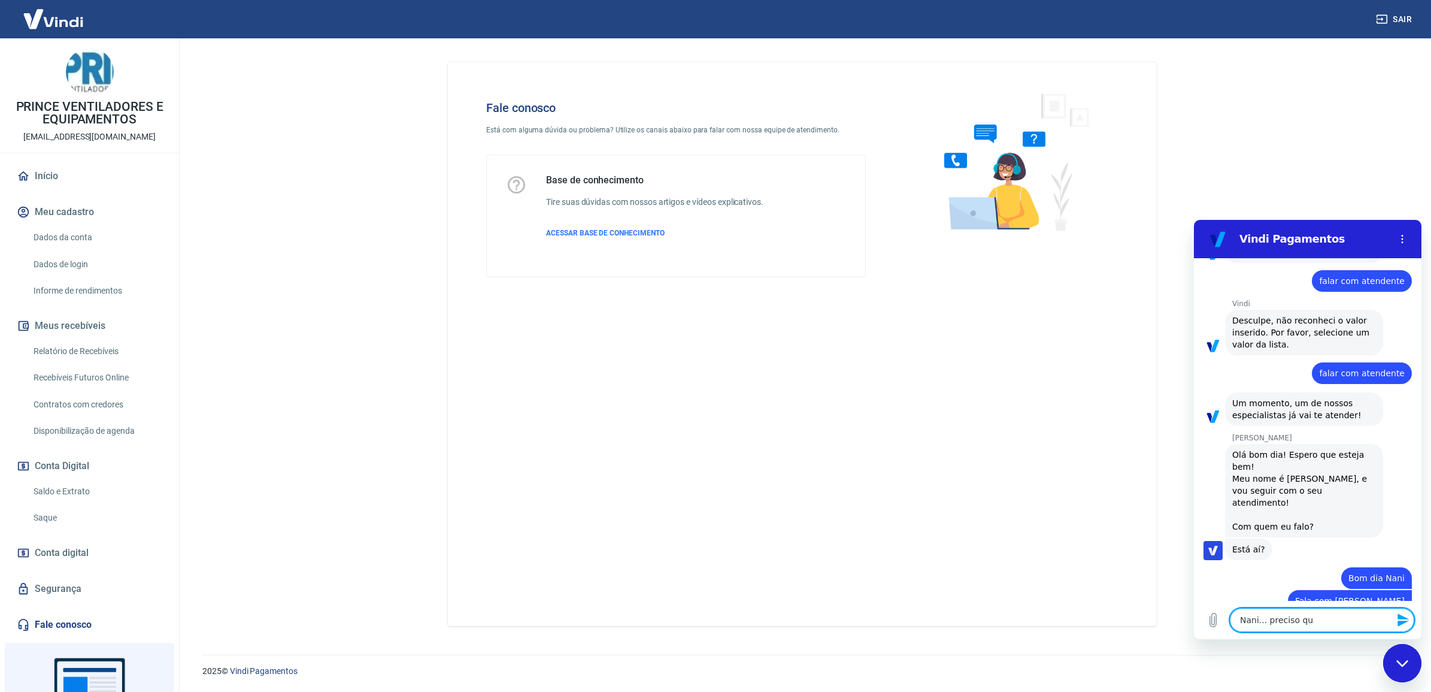
type textarea "Nani... preciso que"
type textarea "x"
type textarea "Nani... preciso que"
type textarea "x"
type textarea "Nani... preciso que f"
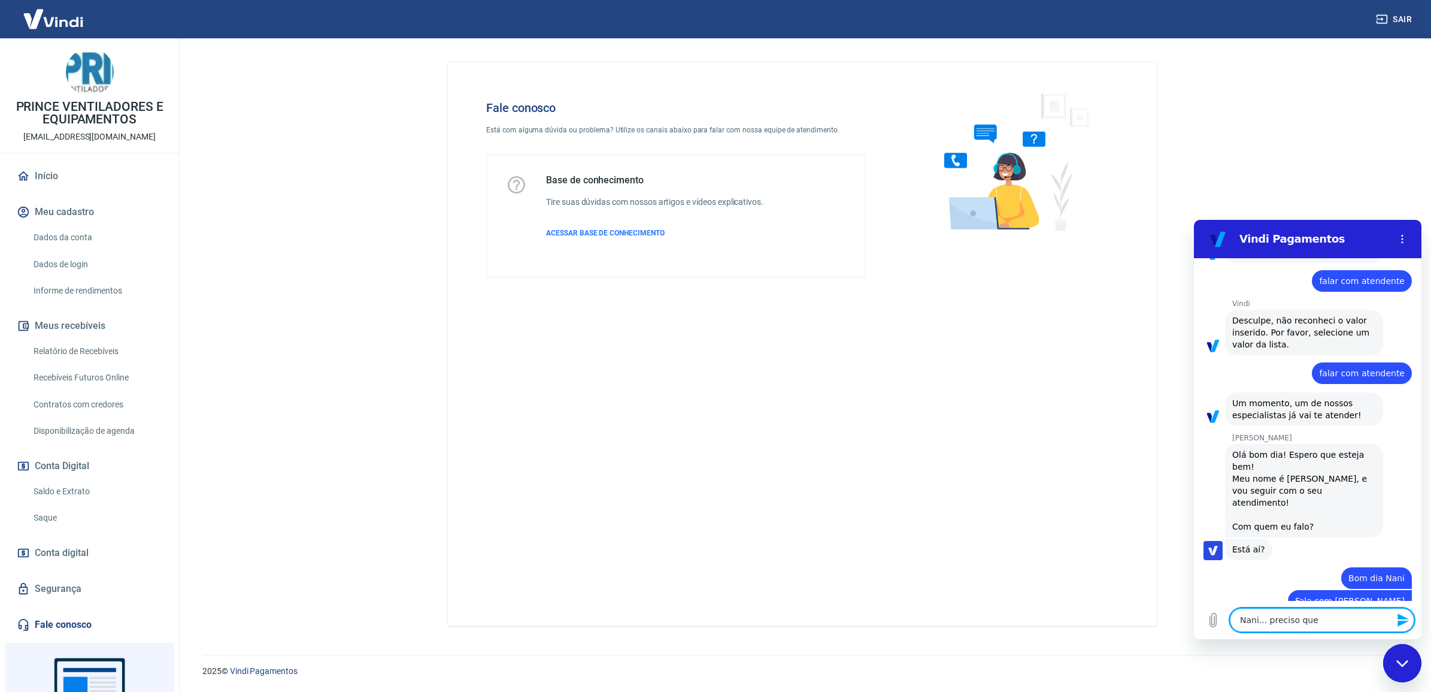
type textarea "x"
type textarea "Nani... preciso que fa"
type textarea "x"
type textarea "Nani... preciso que faç"
type textarea "x"
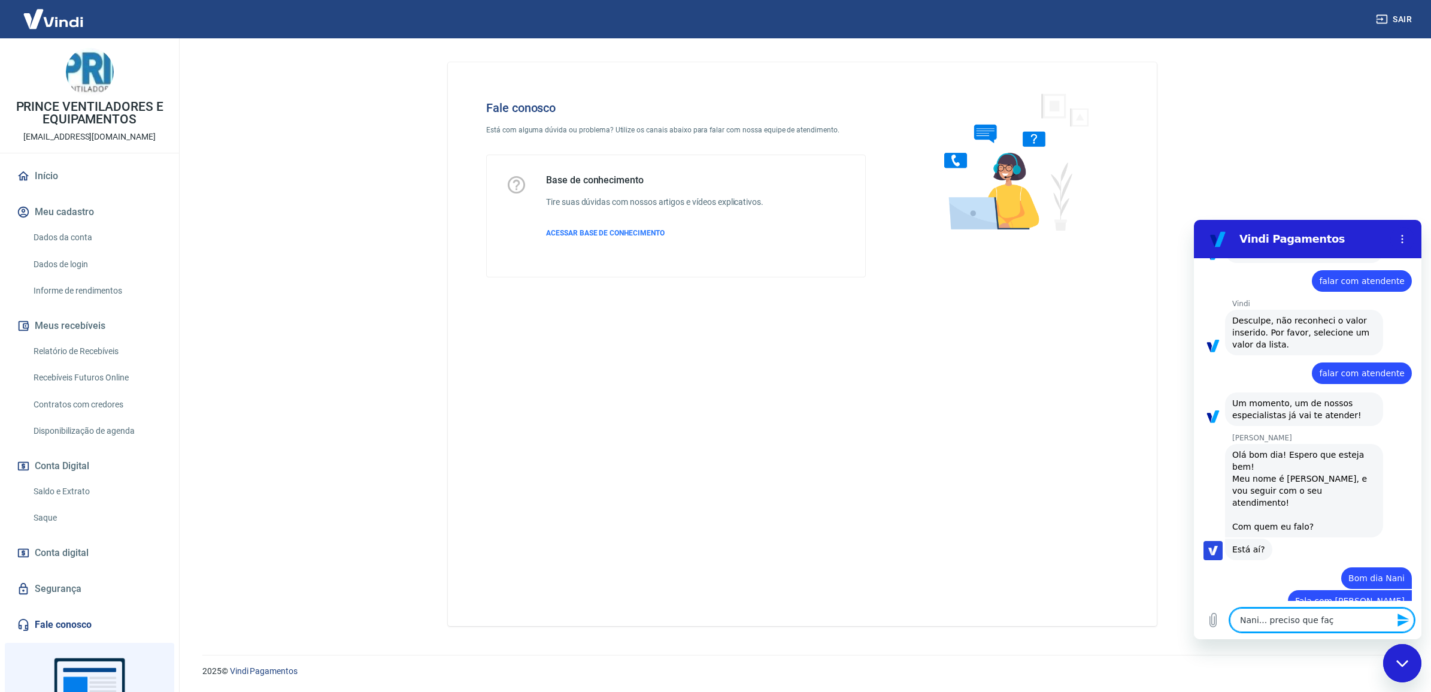
type textarea "Nani... preciso que faça"
type textarea "x"
type textarea "Nani... preciso que façam"
type textarea "x"
type textarea "Nani... preciso que façam"
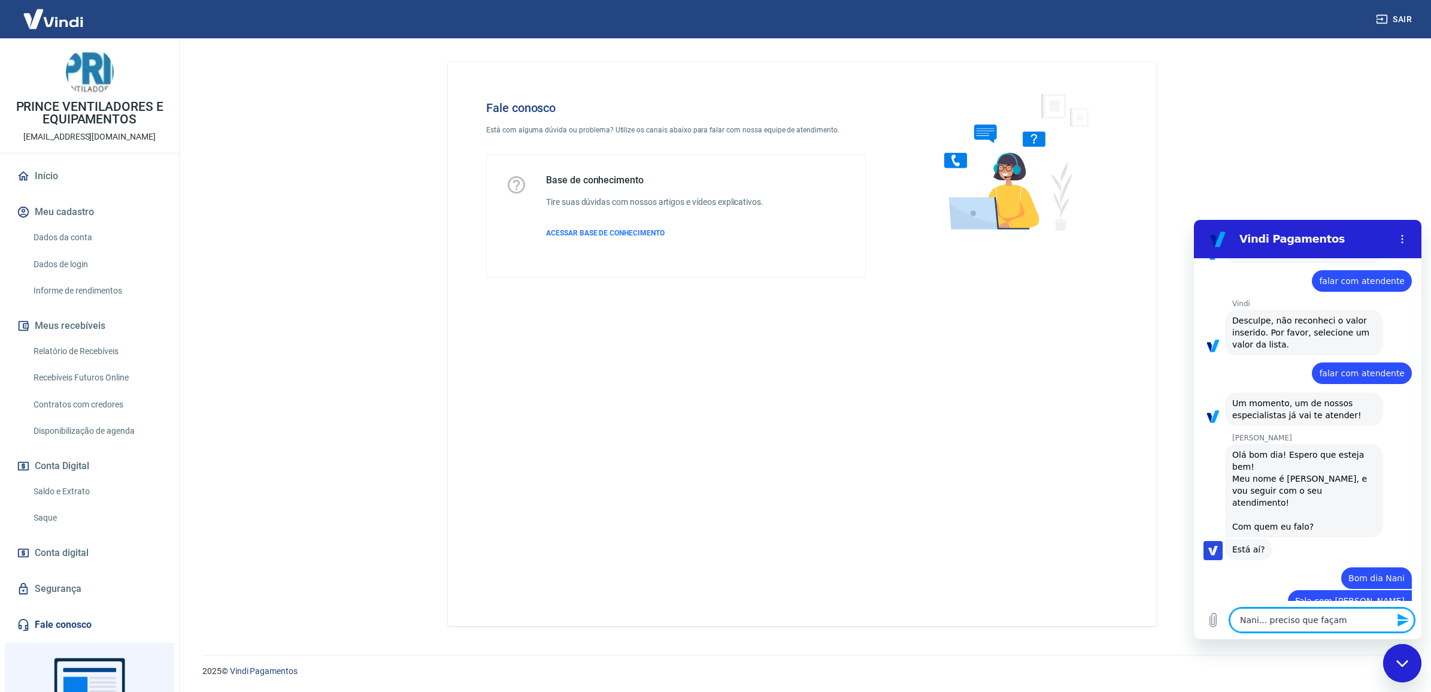
type textarea "x"
type textarea "Nani... preciso que façam a"
type textarea "x"
type textarea "Nani... preciso que façam al"
type textarea "x"
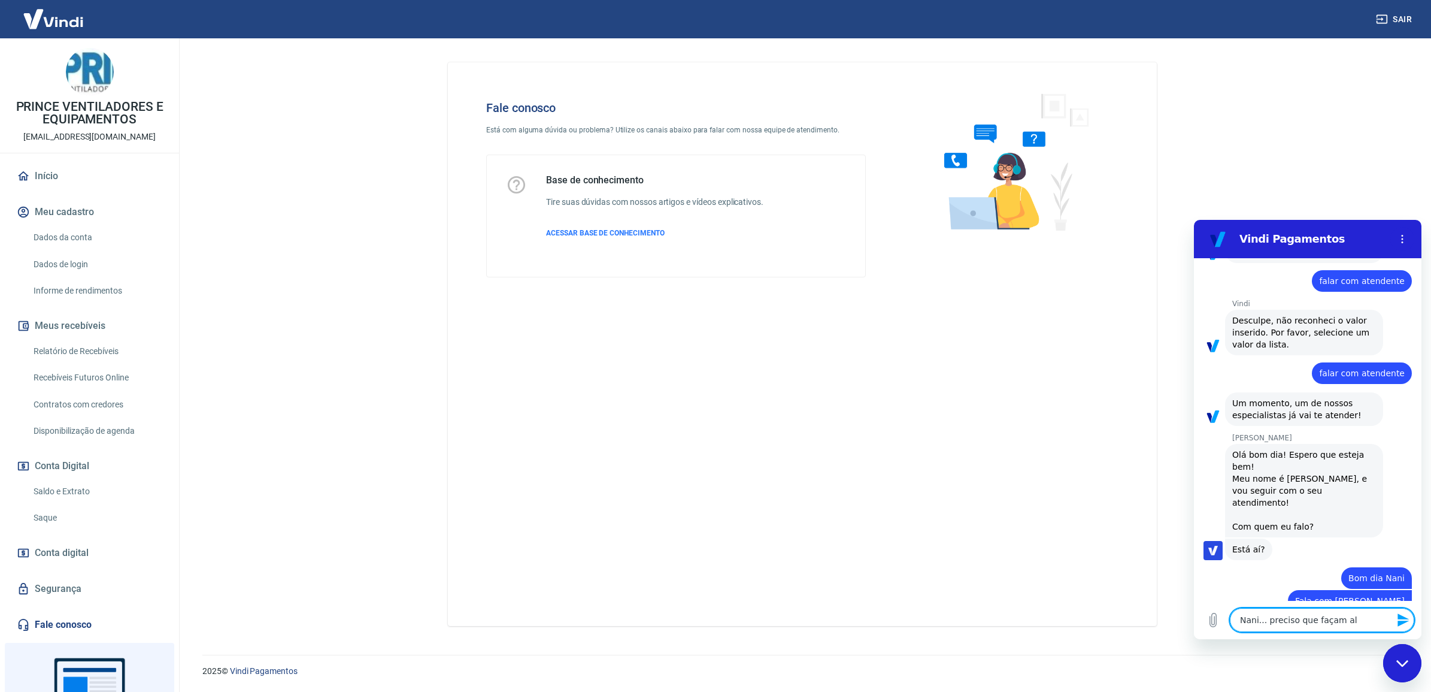
type textarea "Nani... preciso que façam alg"
type textarea "x"
type textarea "Nani... preciso que façam algo"
type textarea "x"
type textarea "Nani... preciso que façam algo"
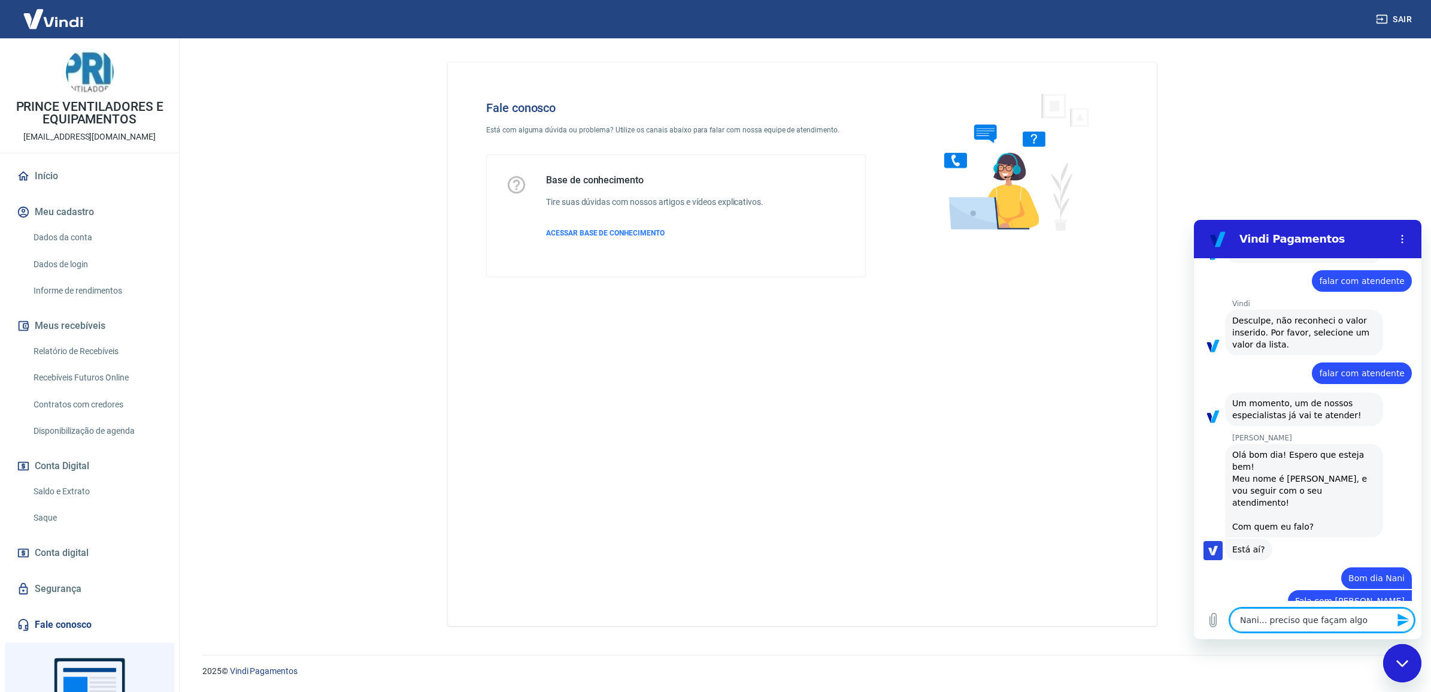
type textarea "x"
type textarea "Nani... preciso que façam algo p"
type textarea "x"
type textarea "Nani... preciso que façam algo pr"
type textarea "x"
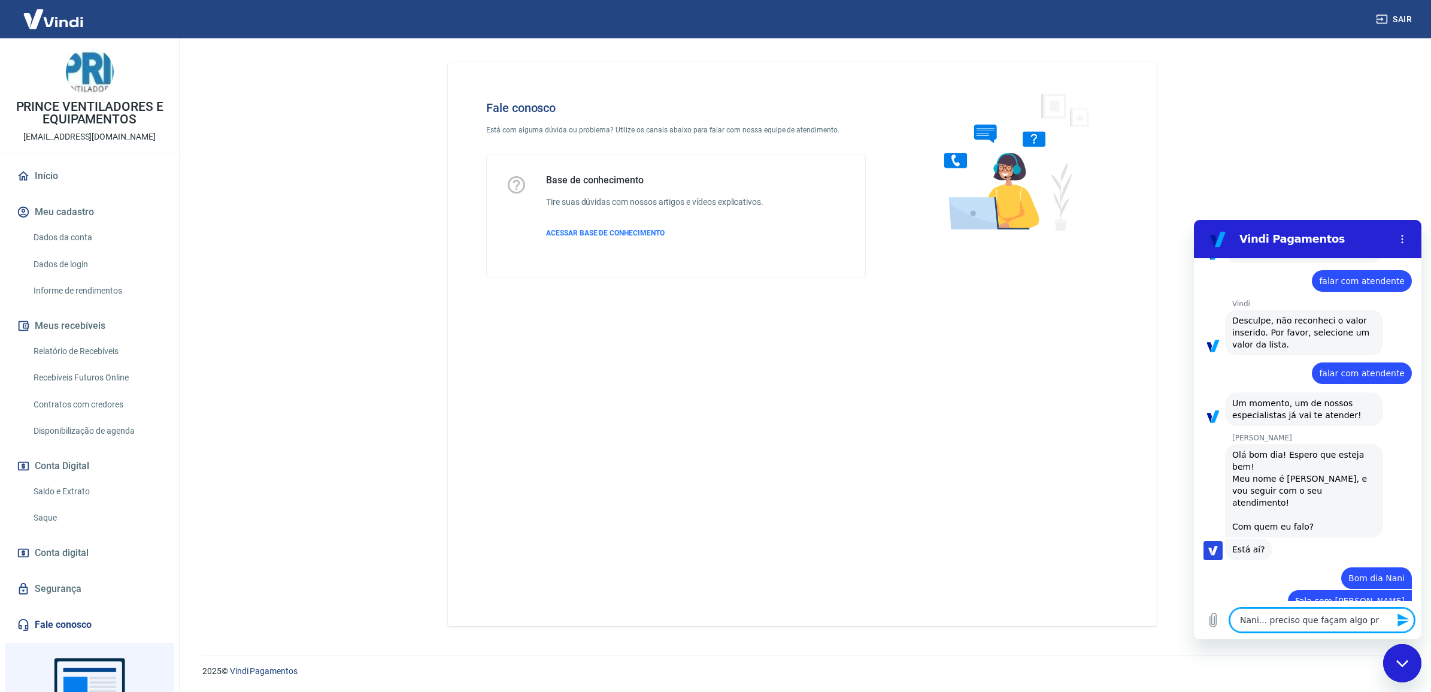
type textarea "Nani... preciso que façam algo pra"
type textarea "x"
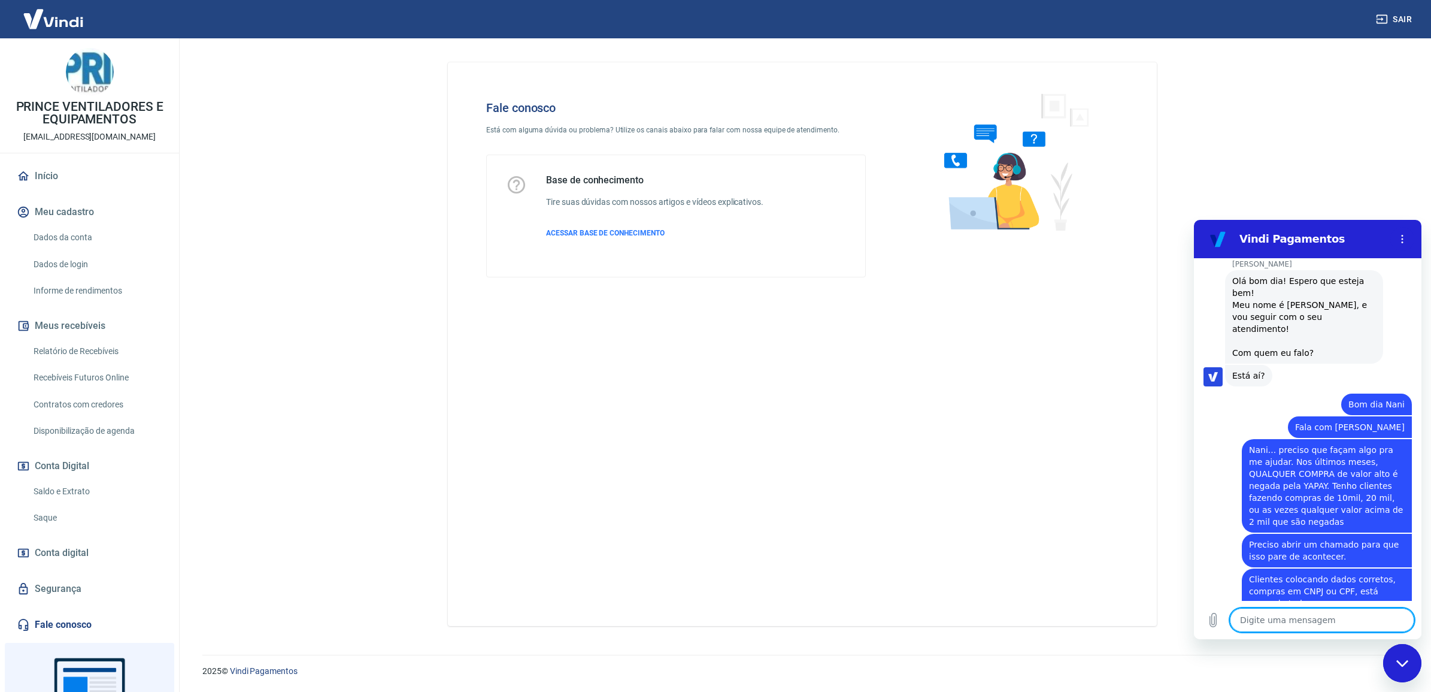
scroll to position [477, 0]
click at [1267, 537] on span "Preciso abrir um chamado para que isso pare de acontecer." at bounding box center [1325, 548] width 153 height 22
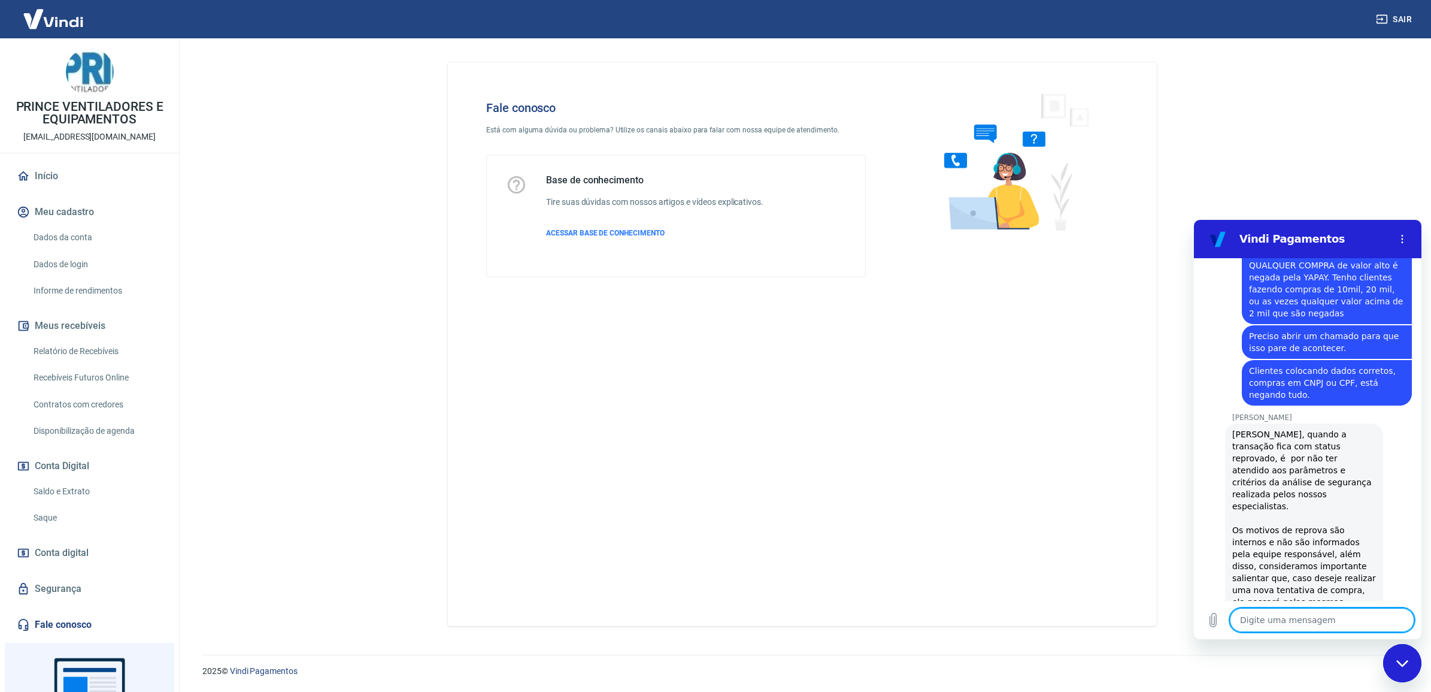
scroll to position [683, 0]
click at [1328, 620] on textarea at bounding box center [1322, 620] width 184 height 24
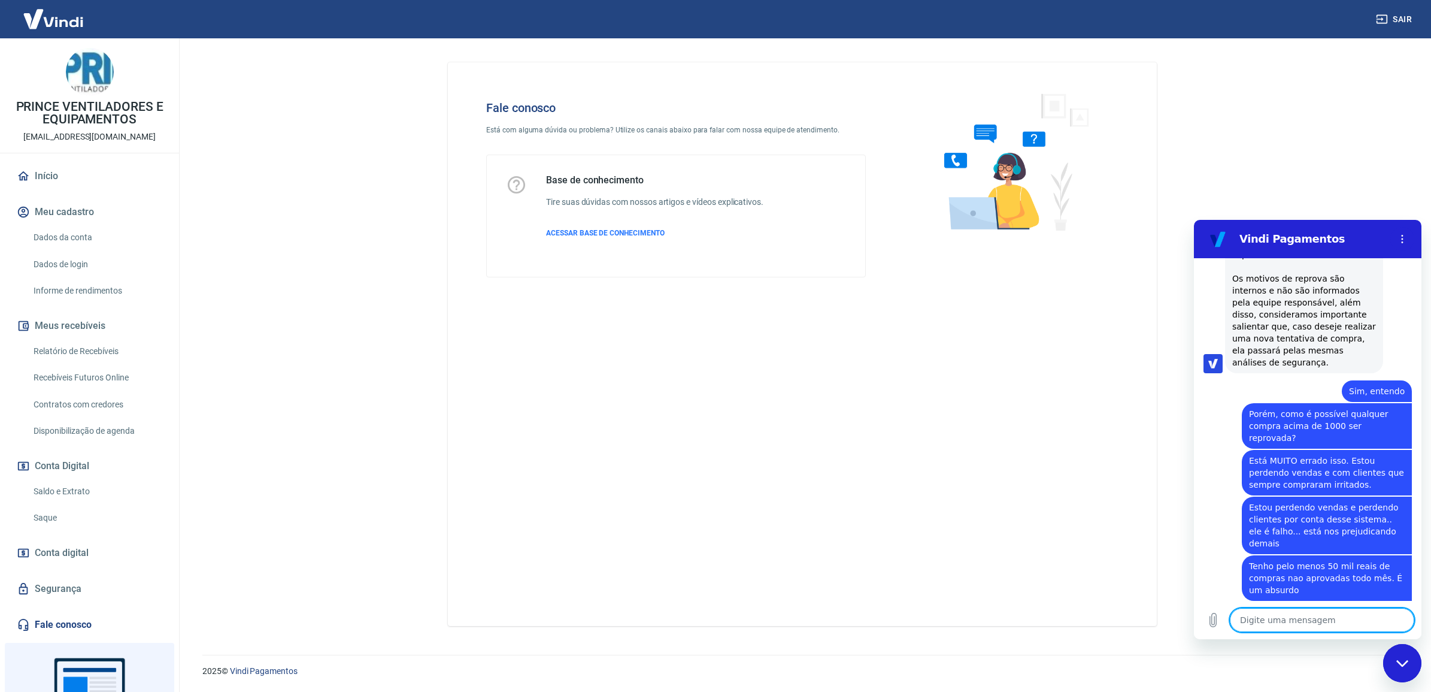
scroll to position [985, 0]
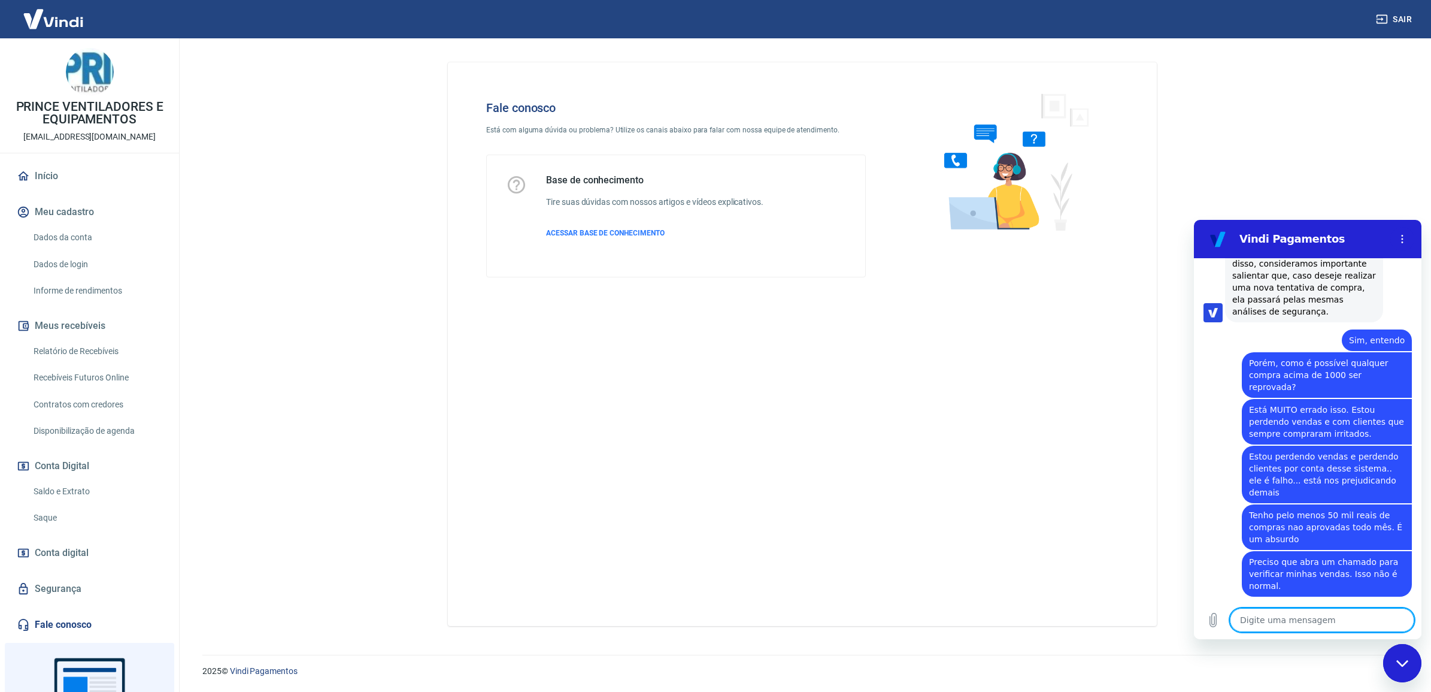
click at [1310, 626] on textarea at bounding box center [1322, 620] width 184 height 24
click at [1292, 626] on textarea at bounding box center [1322, 620] width 184 height 24
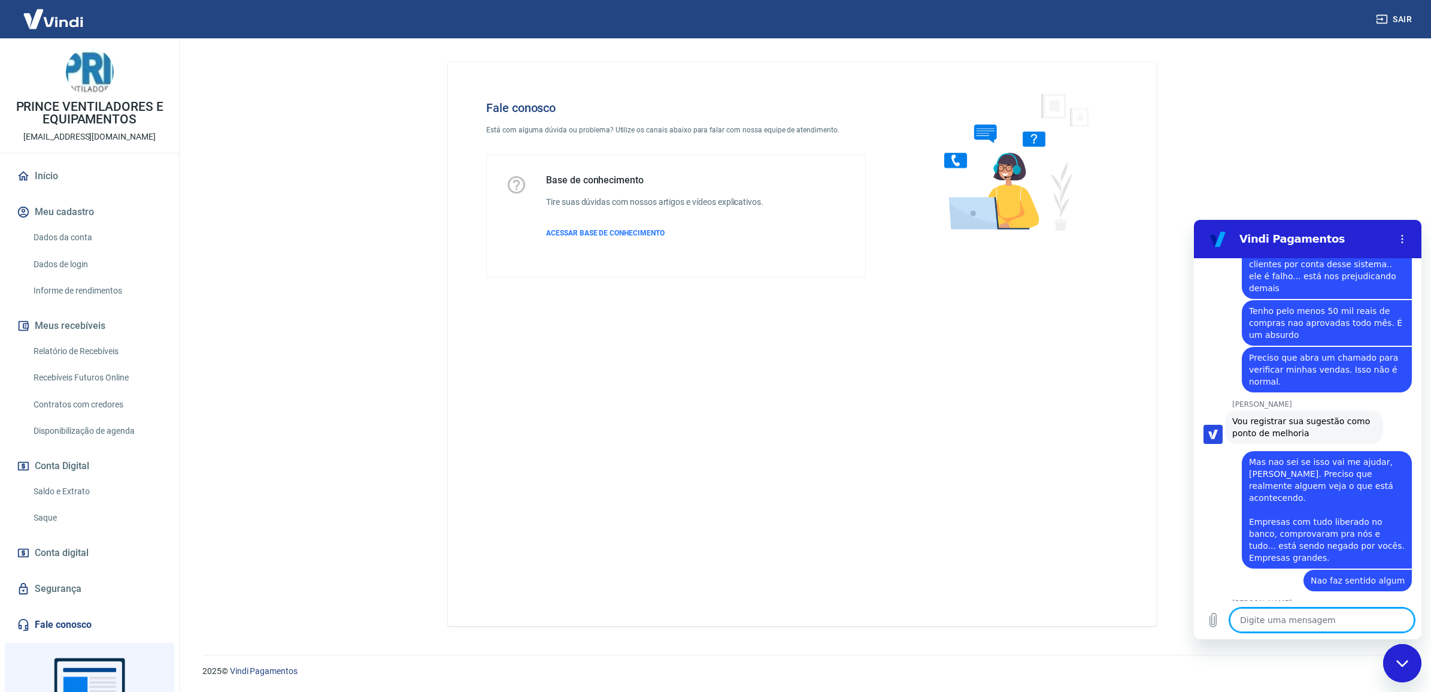
scroll to position [1196, 0]
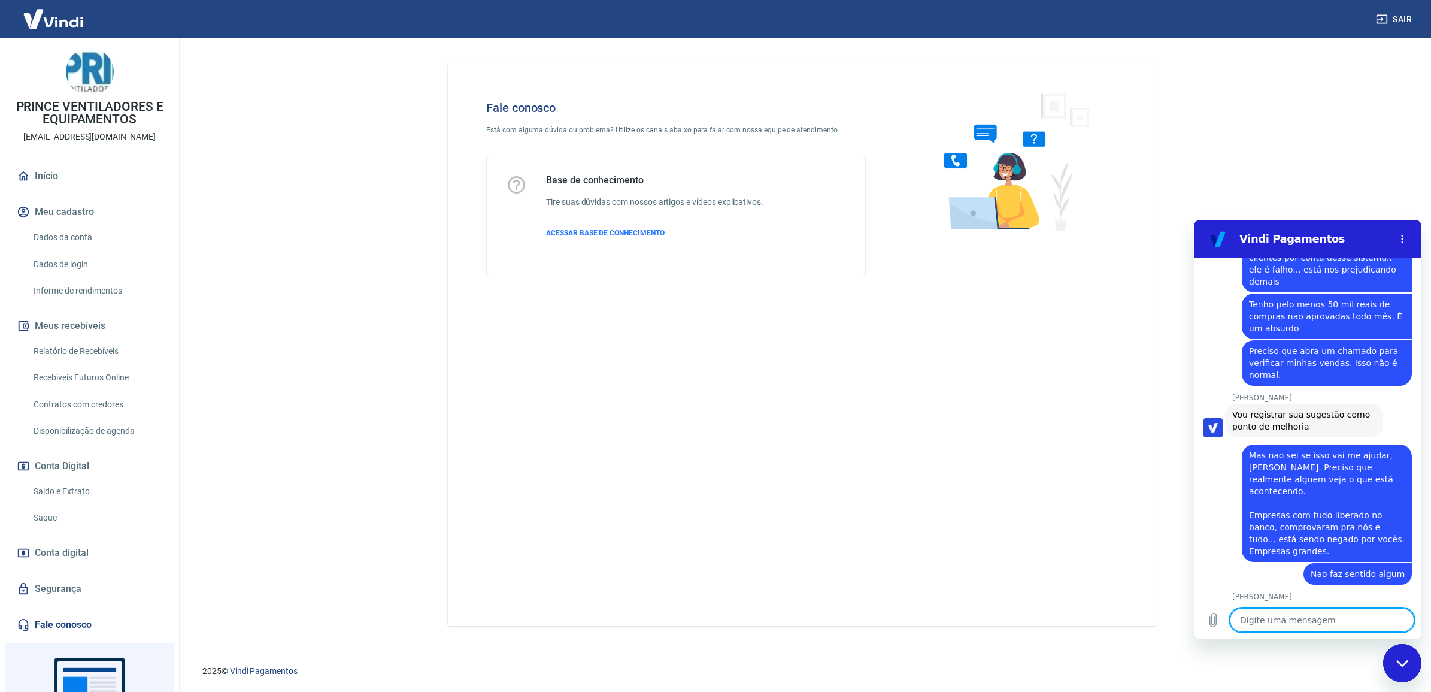
click at [1301, 612] on textarea at bounding box center [1322, 620] width 184 height 24
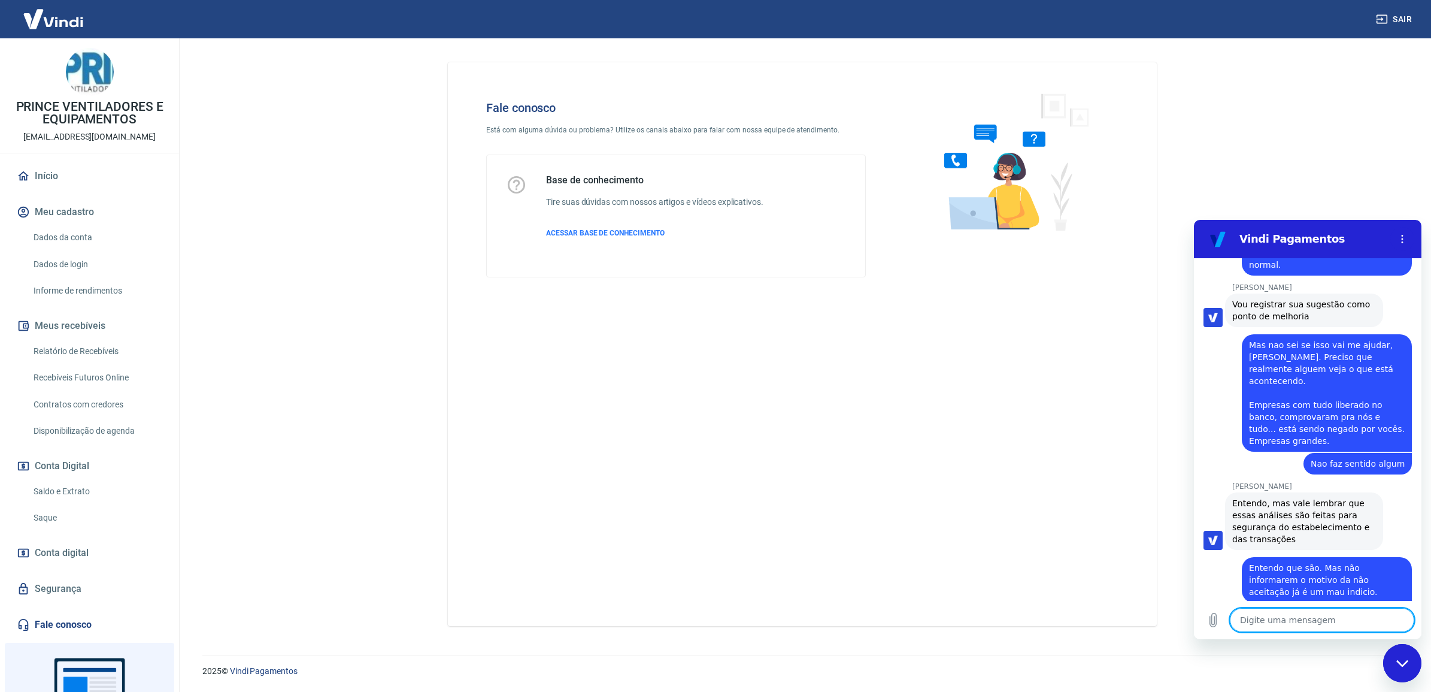
scroll to position [1346, 0]
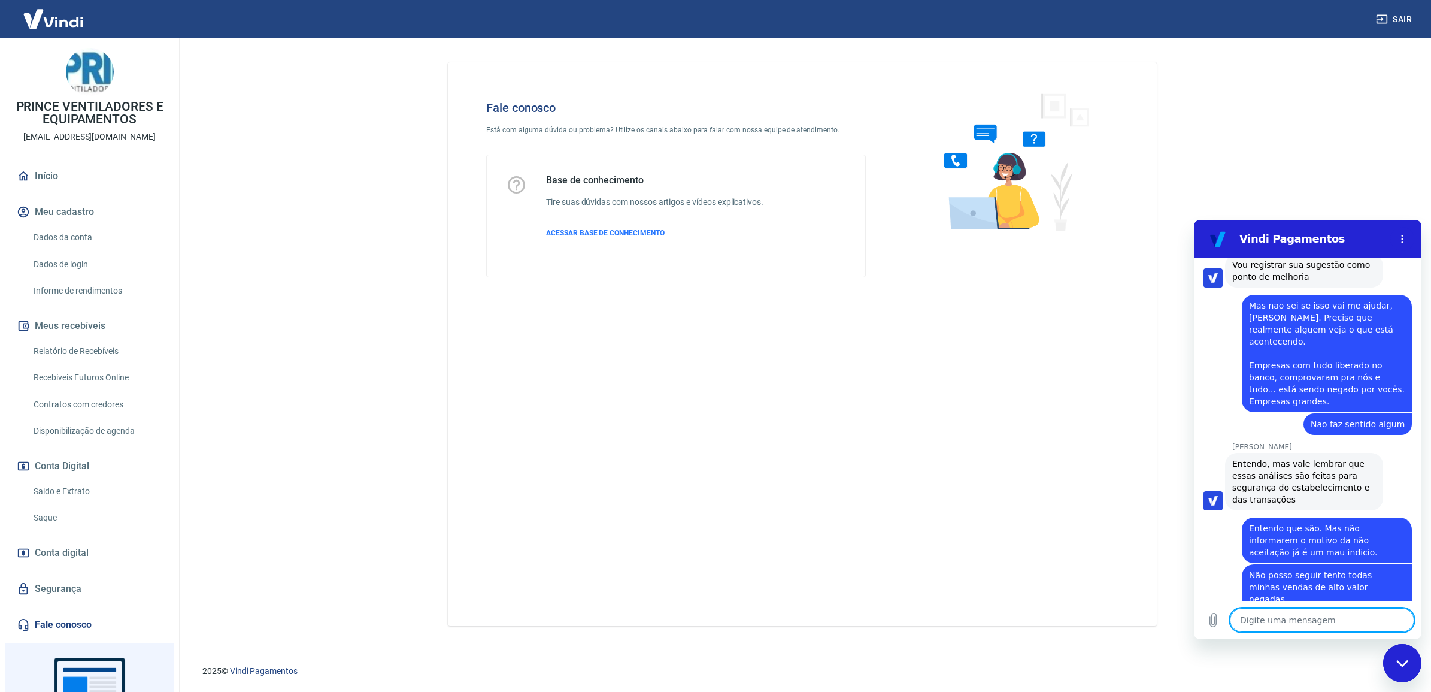
click at [1315, 608] on textarea at bounding box center [1322, 620] width 184 height 24
